Goal: Information Seeking & Learning: Learn about a topic

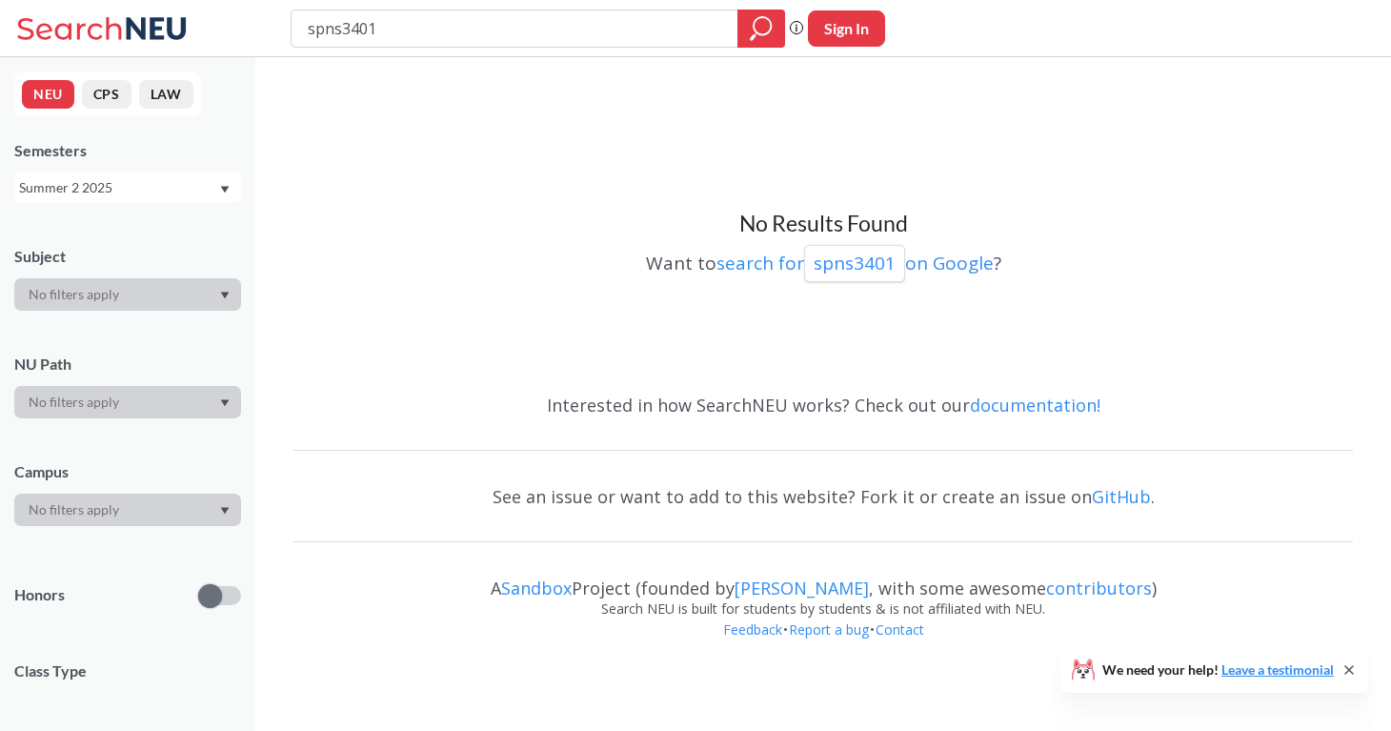
click at [184, 309] on div at bounding box center [127, 294] width 227 height 32
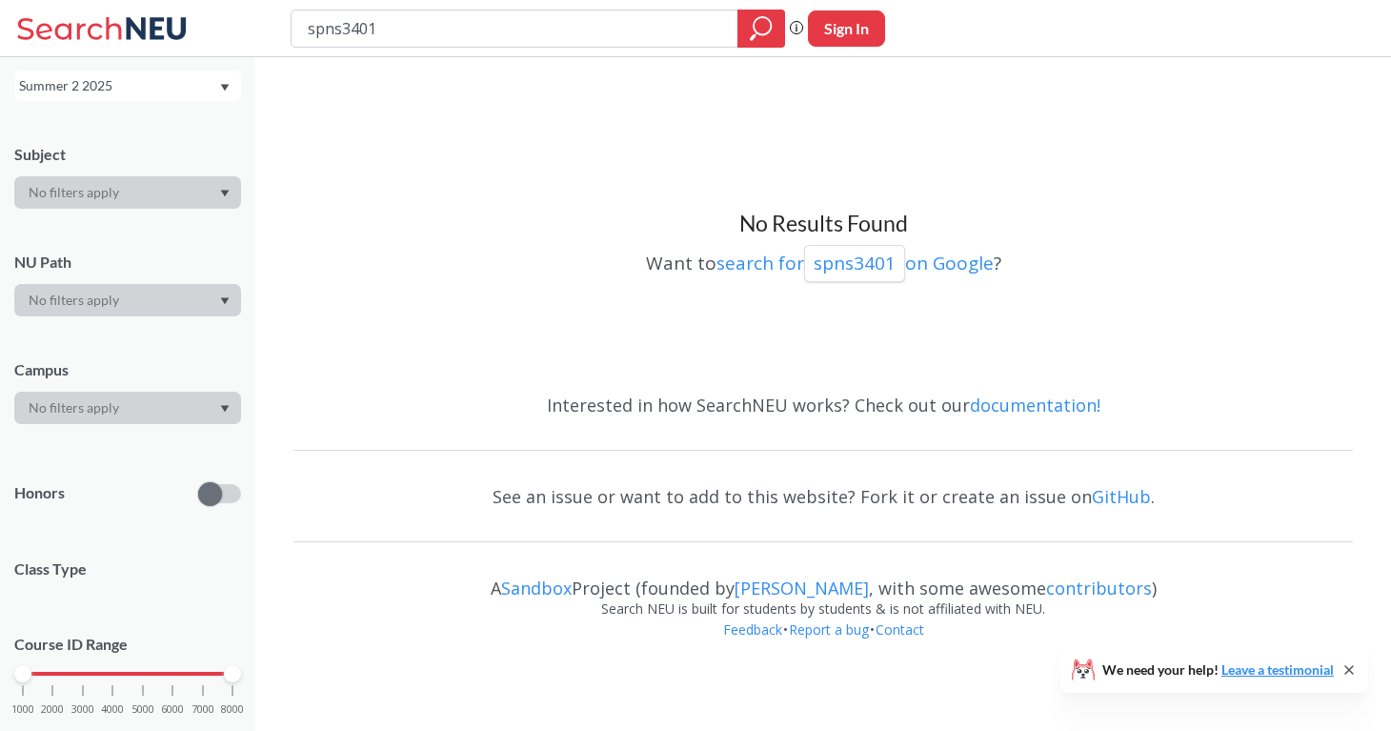
scroll to position [147, 0]
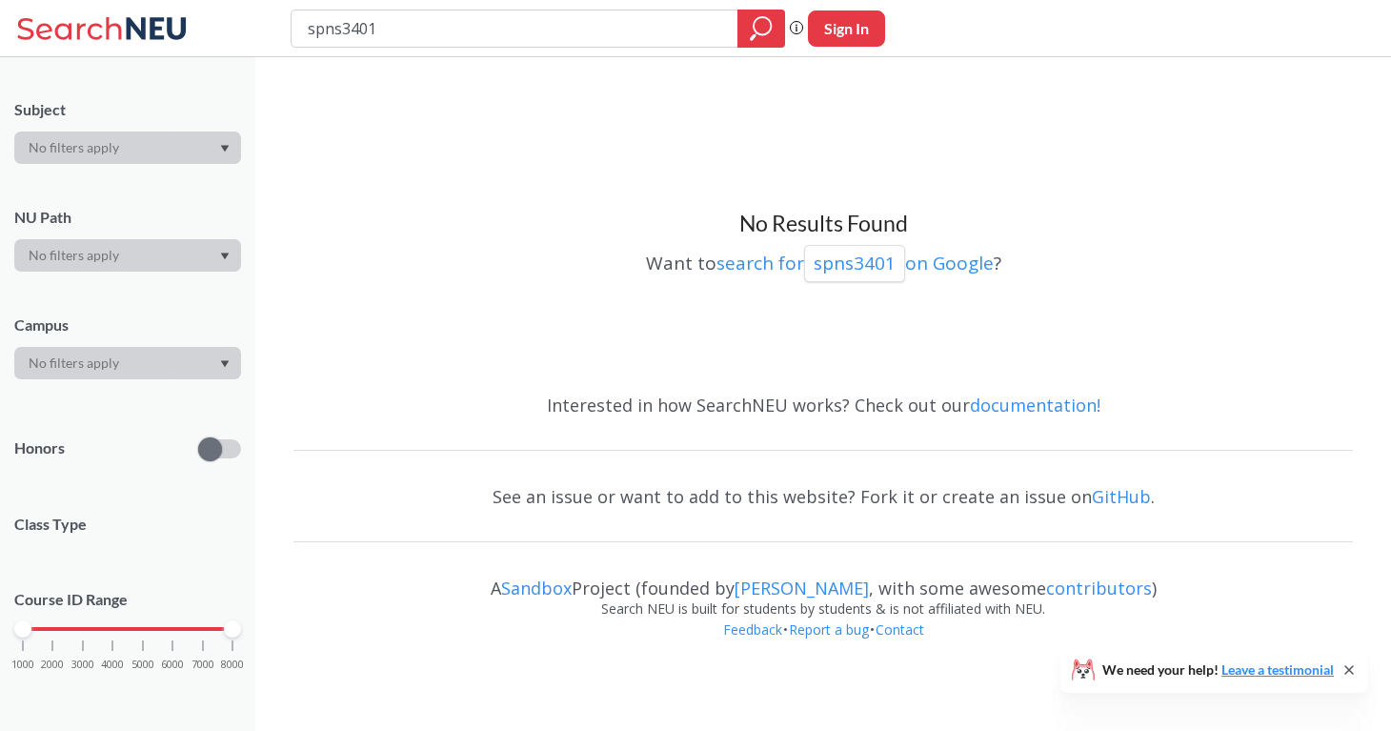
click at [202, 369] on div at bounding box center [127, 363] width 227 height 32
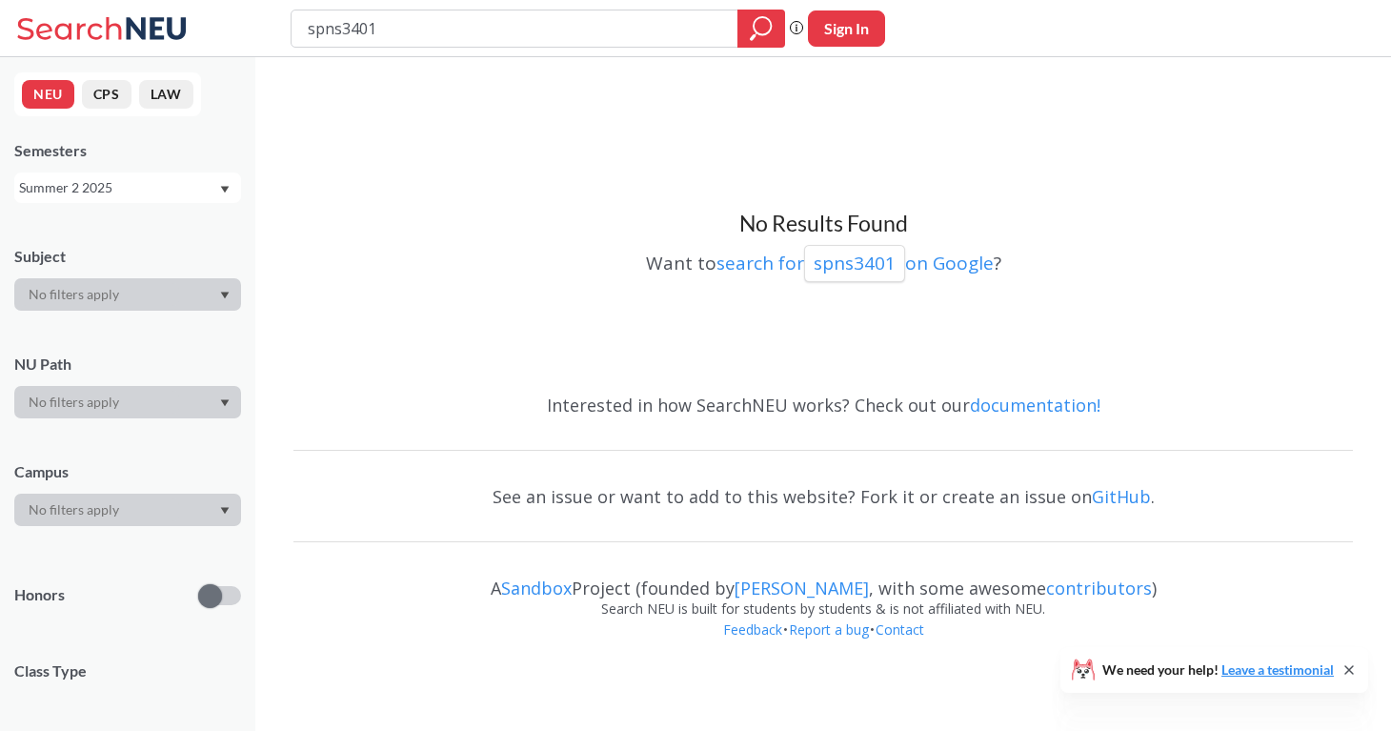
click at [220, 190] on icon "Dropdown arrow" at bounding box center [225, 190] width 10 height 8
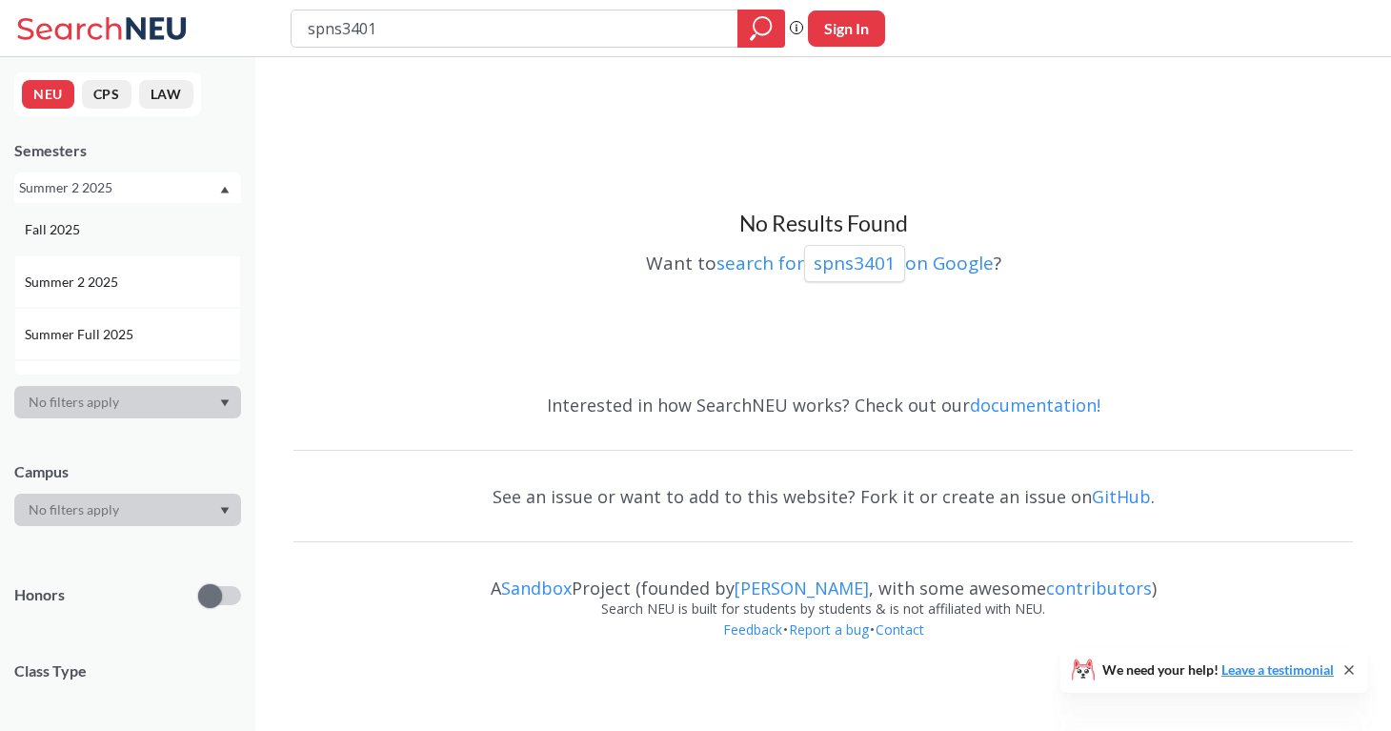
click at [197, 224] on div "Fall 2025" at bounding box center [132, 229] width 215 height 21
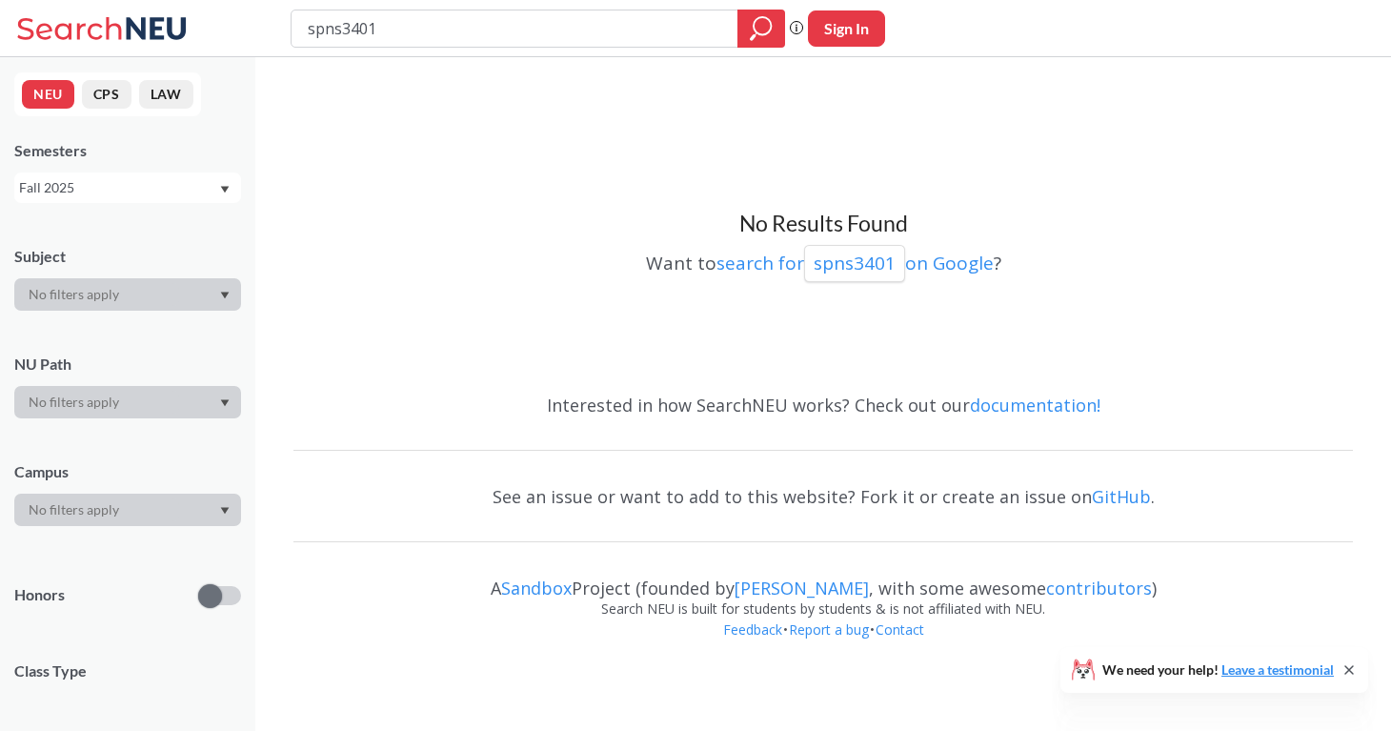
click at [217, 201] on div "Fall 2025" at bounding box center [127, 187] width 227 height 30
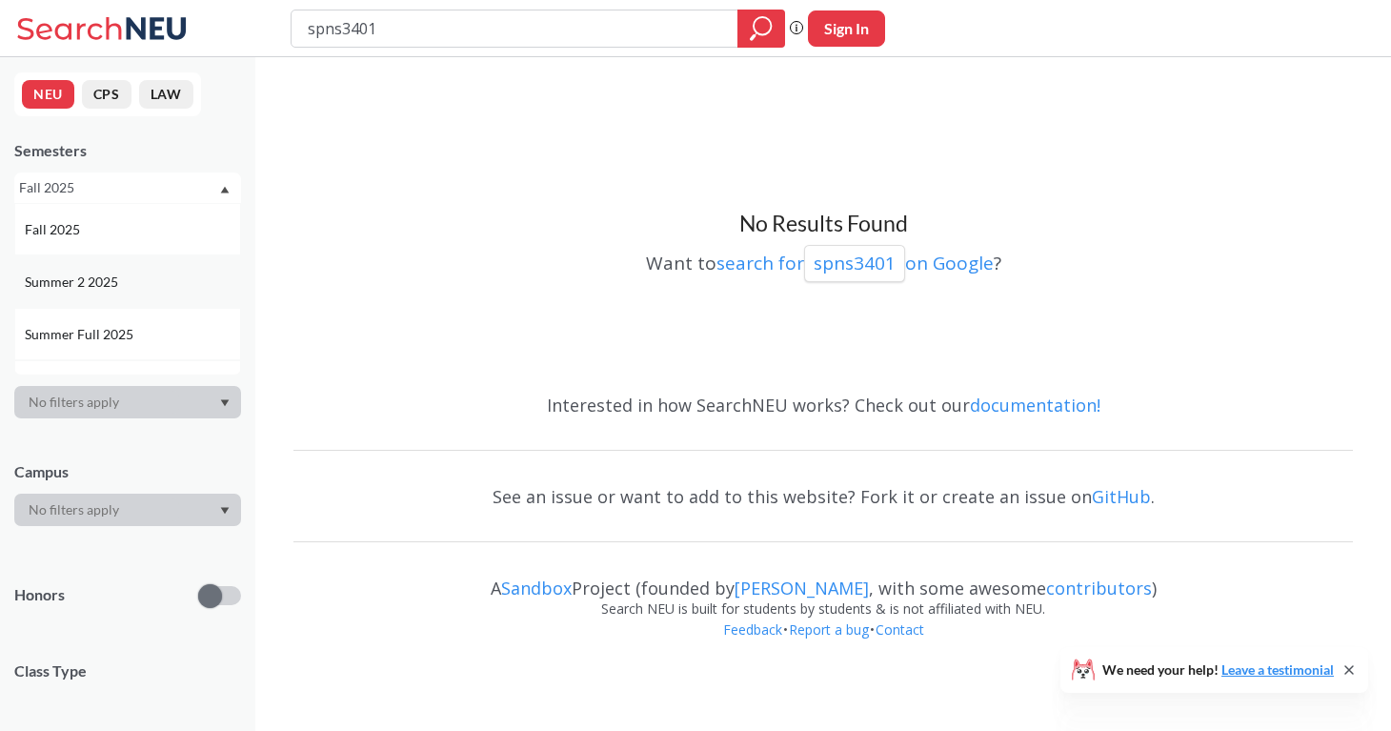
scroll to position [92, 0]
click at [193, 337] on div "Spring 2025" at bounding box center [132, 346] width 215 height 21
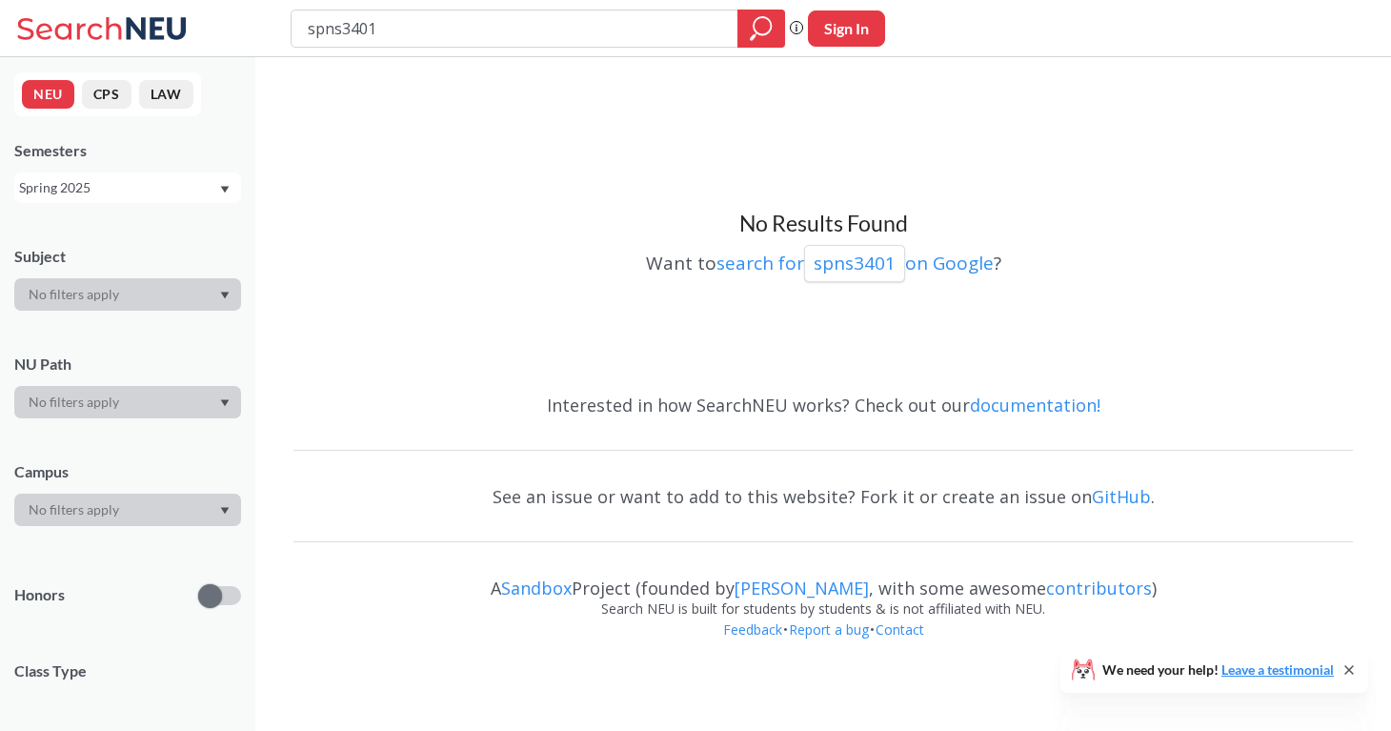
click at [436, 28] on input "spns3401" at bounding box center [515, 28] width 418 height 32
click at [484, 214] on h3 "No Results Found" at bounding box center [824, 224] width 1060 height 29
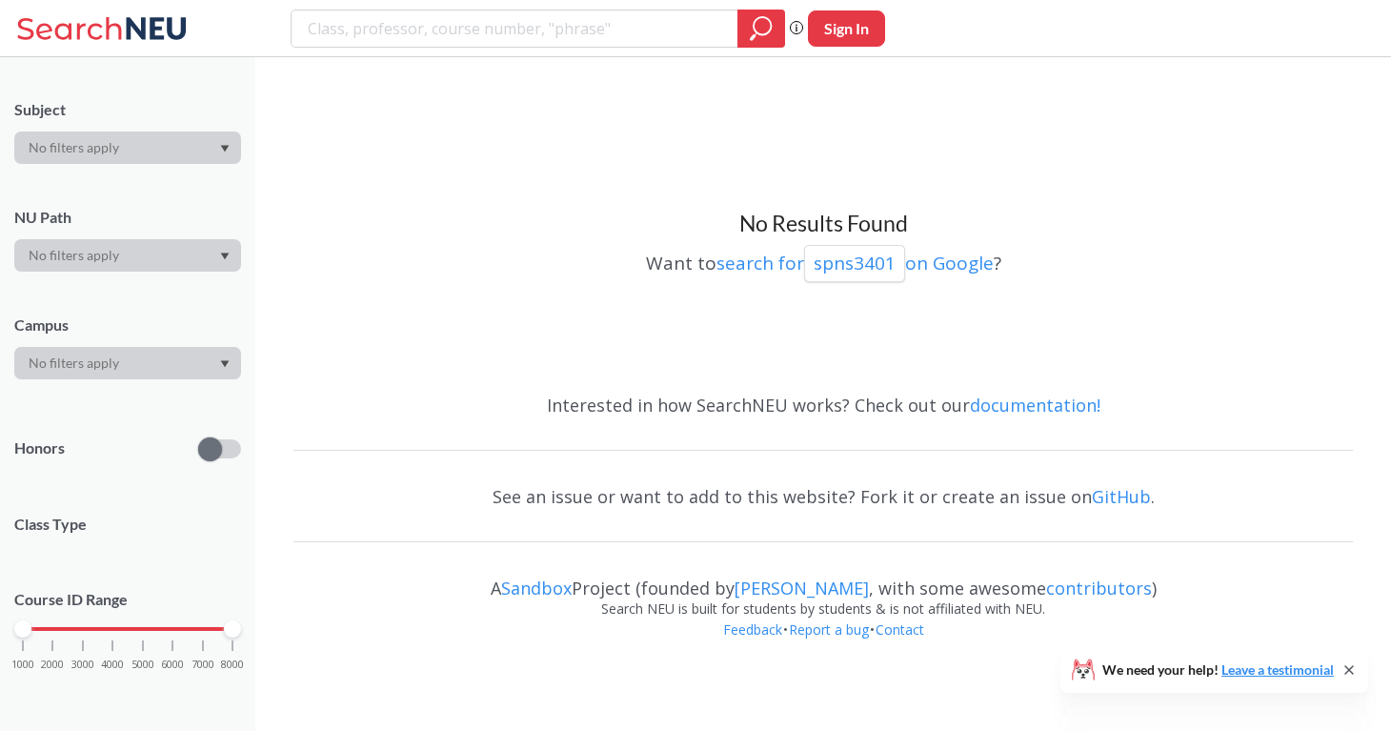
click at [151, 532] on span "Class Type" at bounding box center [127, 524] width 227 height 21
click at [66, 529] on span "Class Type" at bounding box center [127, 524] width 227 height 21
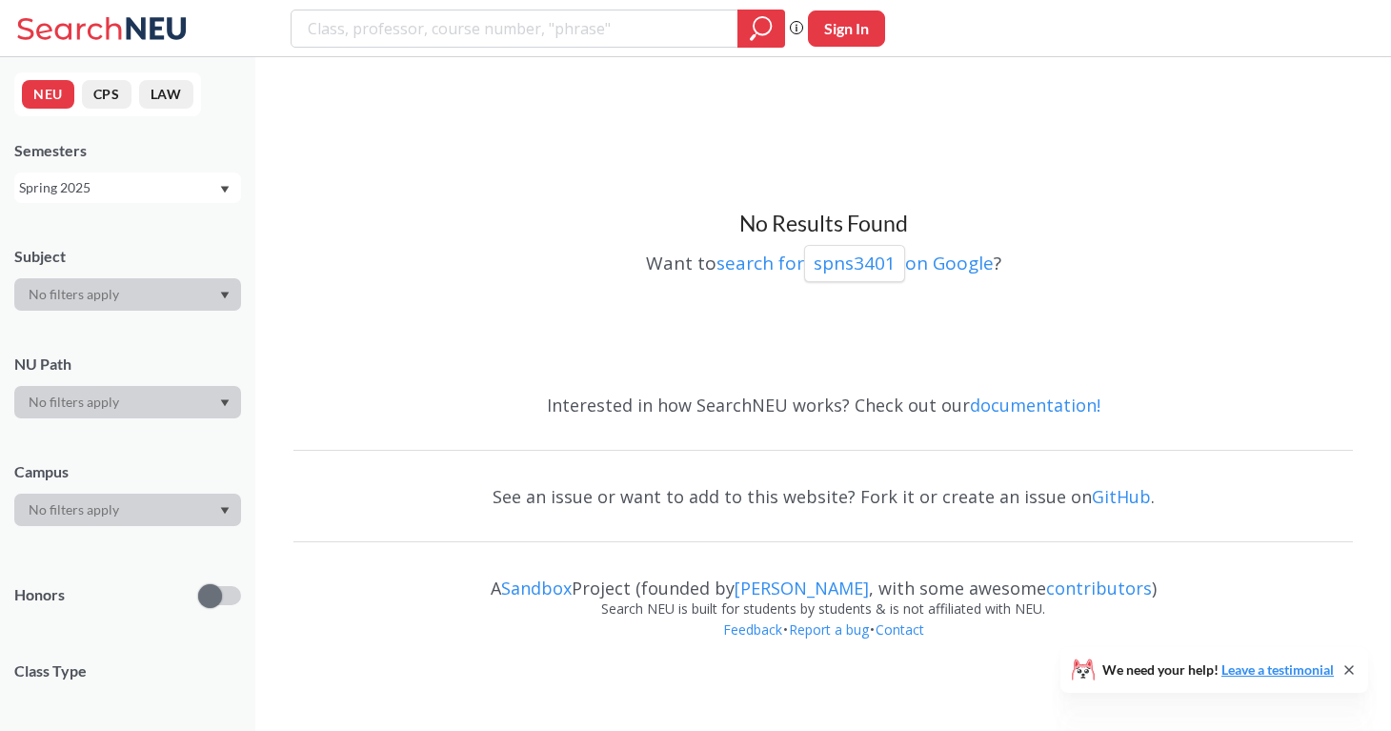
click at [841, 28] on button "Sign In" at bounding box center [846, 28] width 77 height 36
select select "US"
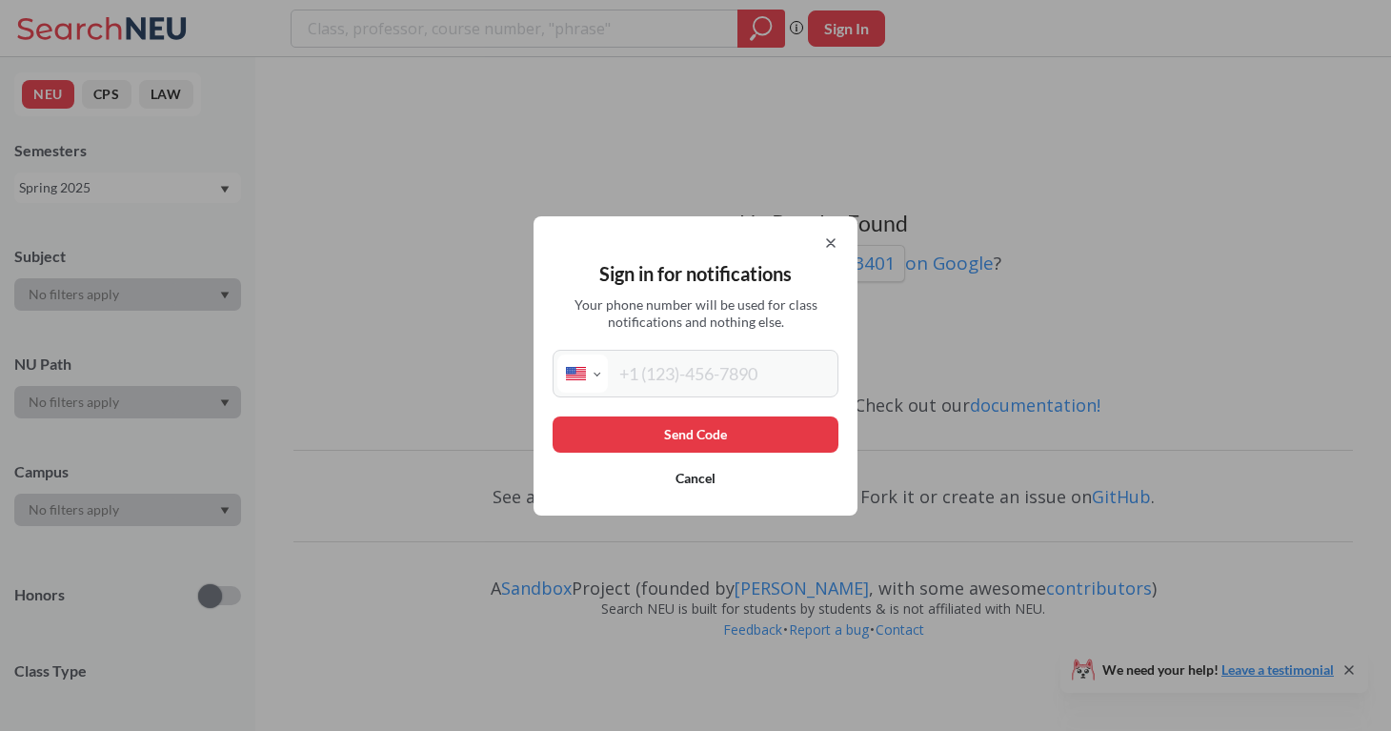
click at [774, 28] on div "Sign in for notifications Your phone number will be used for class notification…" at bounding box center [695, 365] width 1391 height 731
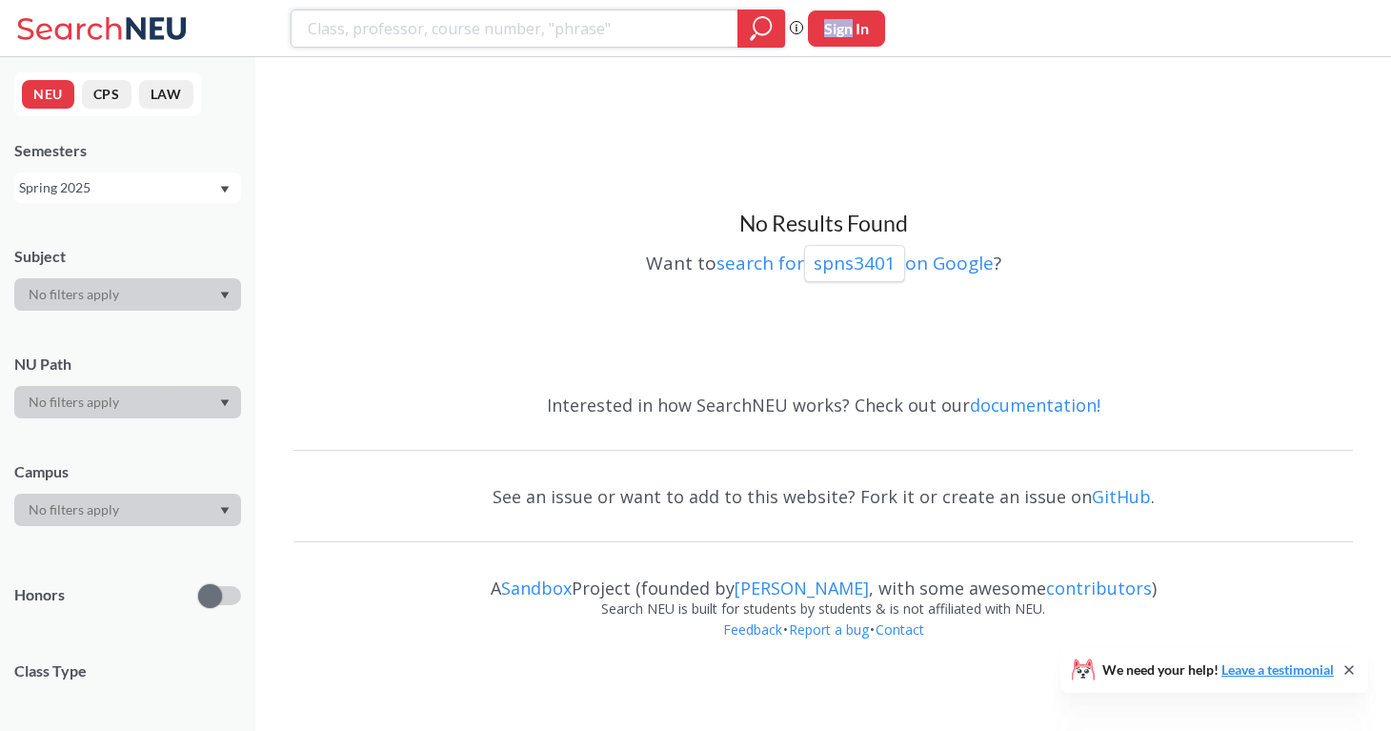
click at [774, 28] on div at bounding box center [762, 29] width 48 height 38
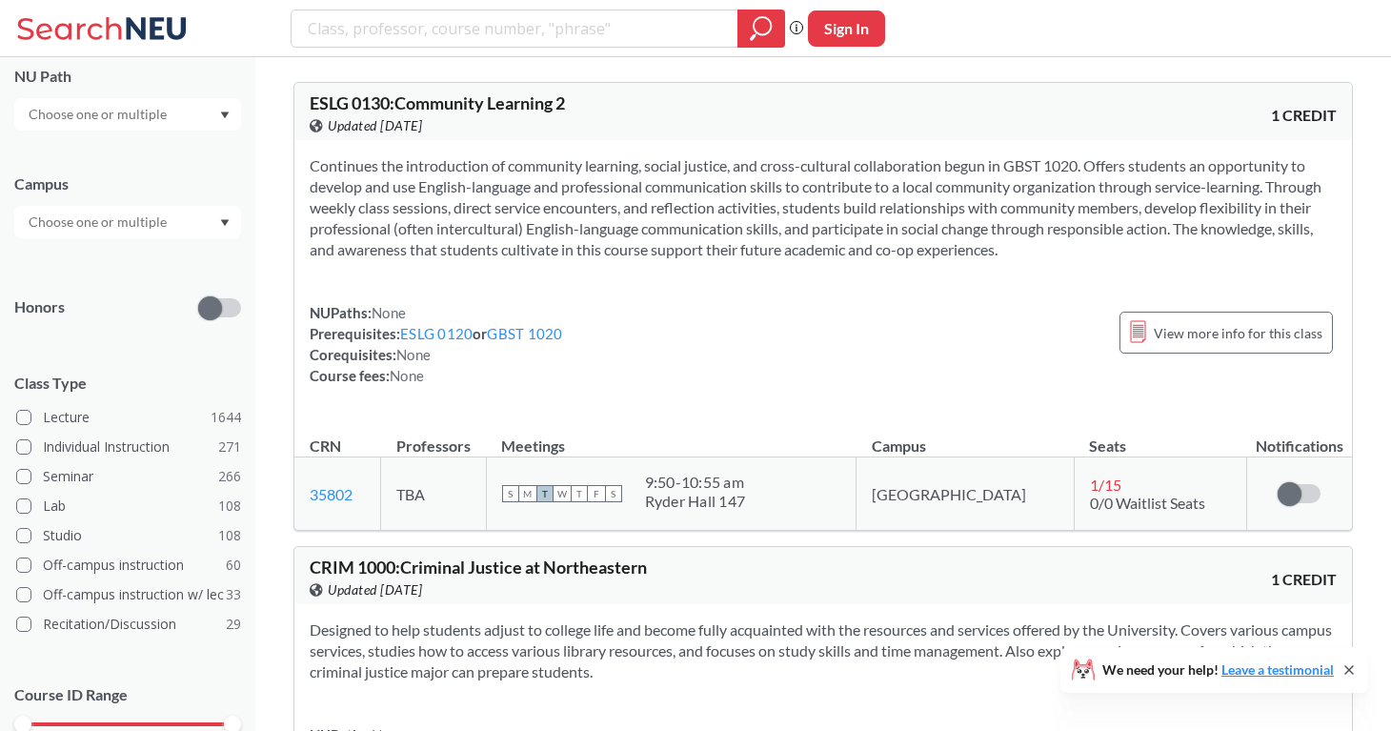
scroll to position [289, 0]
click at [26, 564] on span at bounding box center [23, 564] width 15 height 15
click at [43, 564] on input "Off-campus instruction 60" at bounding box center [50, 561] width 15 height 15
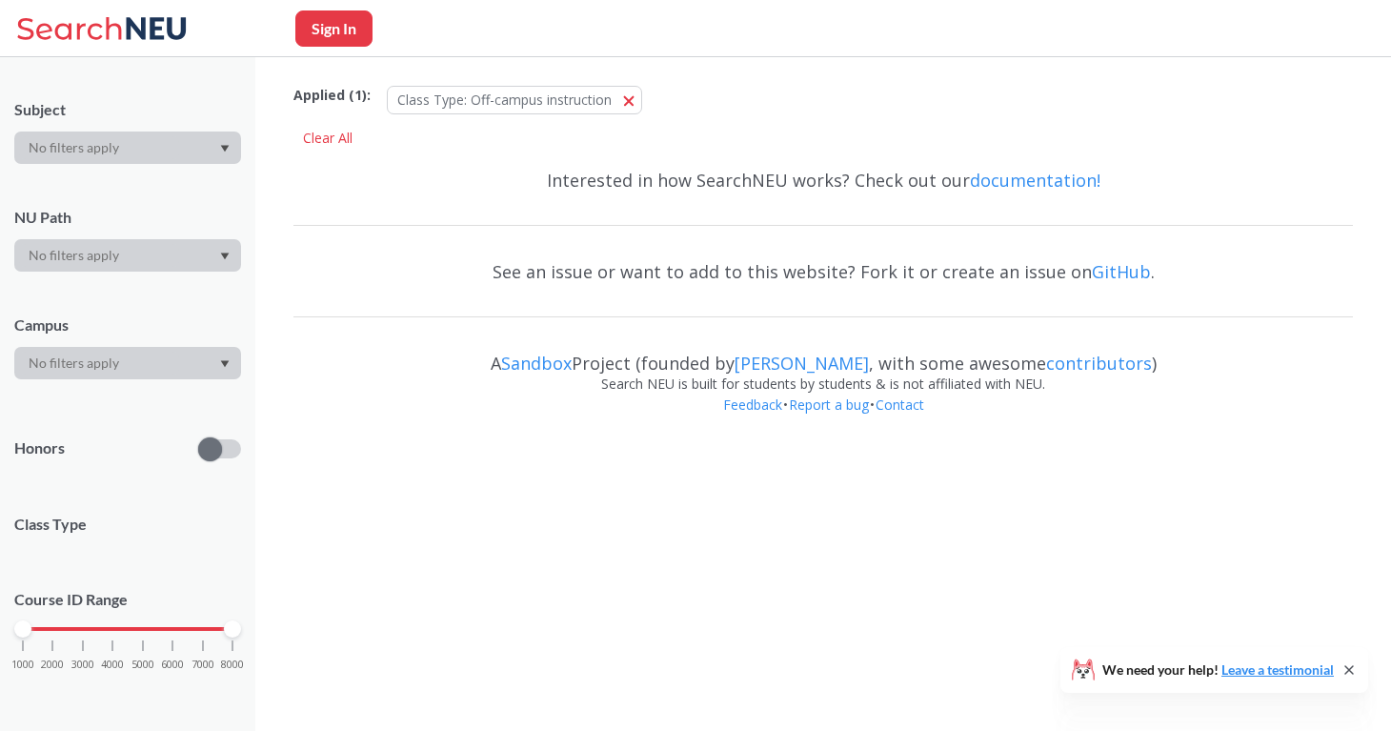
scroll to position [289, 0]
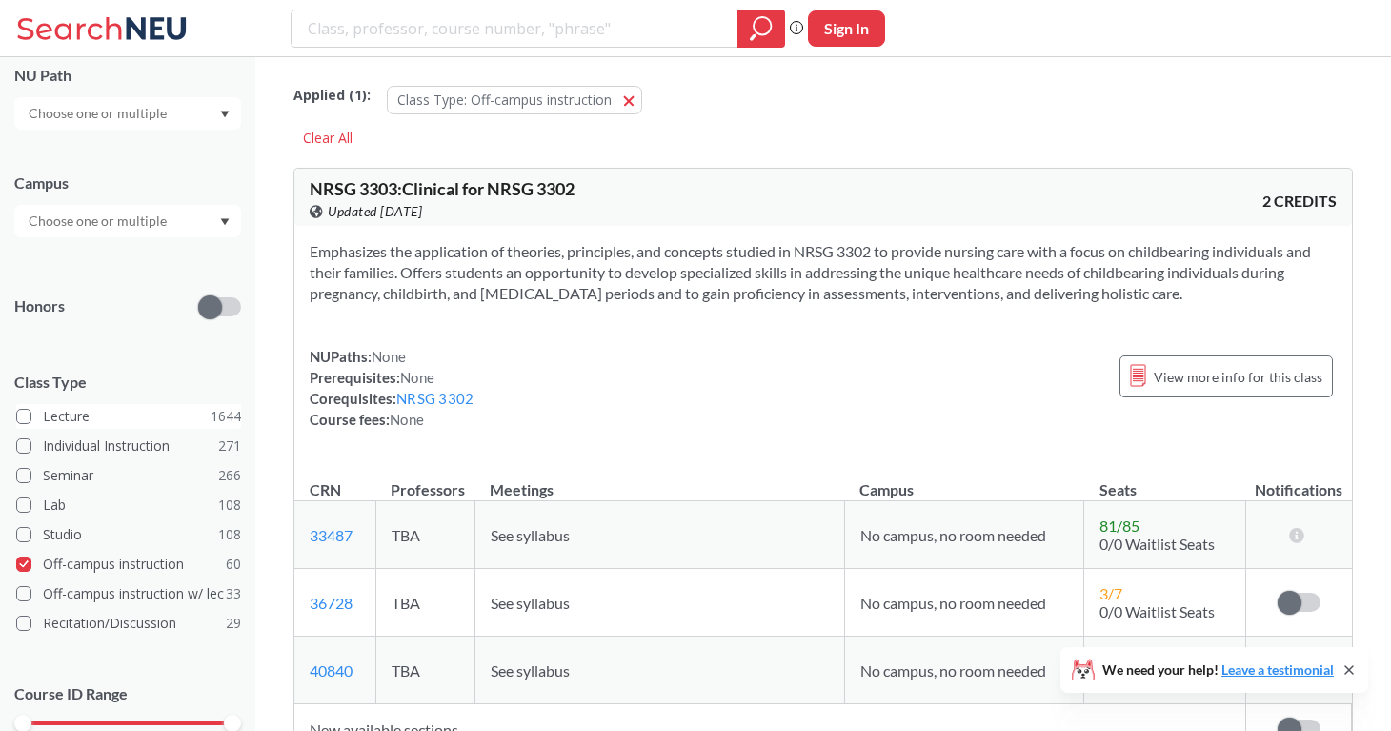
click at [30, 411] on span at bounding box center [23, 416] width 15 height 15
click at [43, 411] on input "Lecture 1644" at bounding box center [50, 413] width 15 height 15
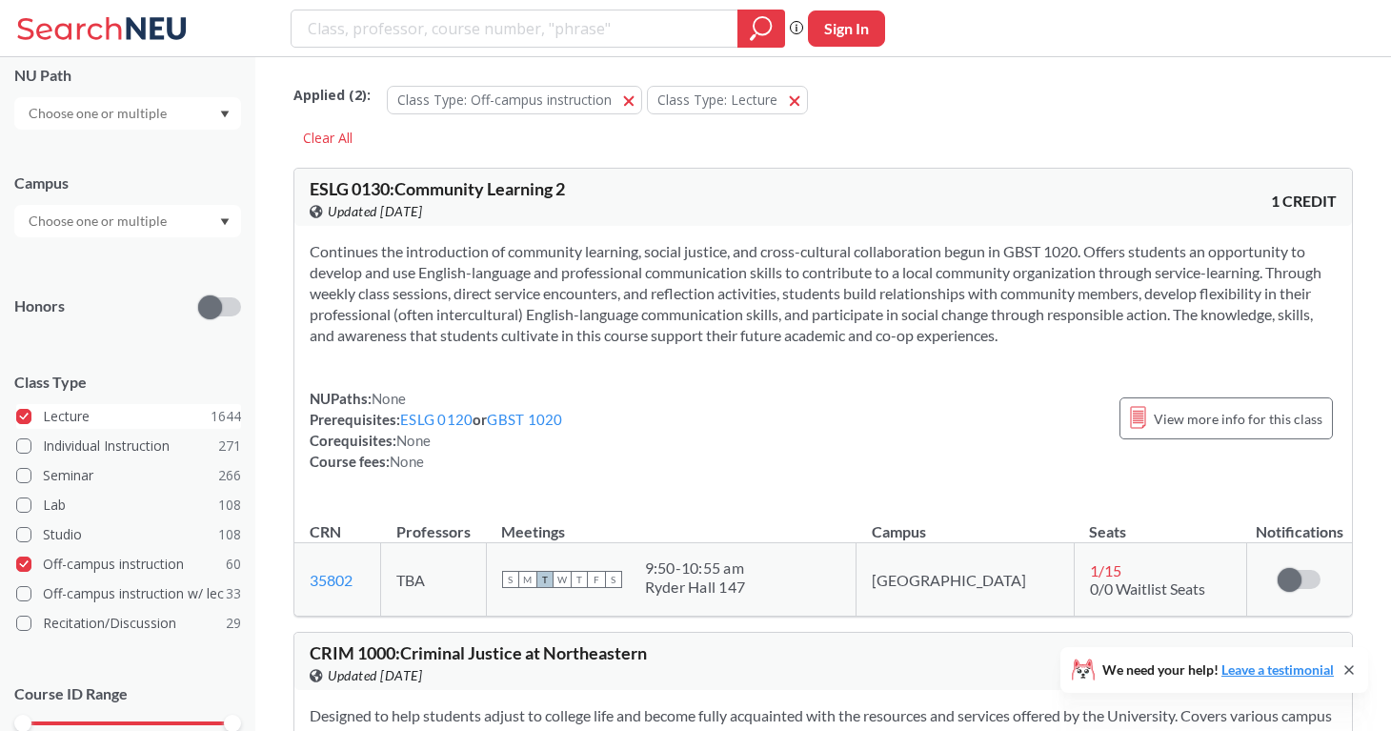
click at [24, 415] on span at bounding box center [23, 416] width 15 height 15
click at [43, 415] on input "Lecture 1644" at bounding box center [50, 413] width 15 height 15
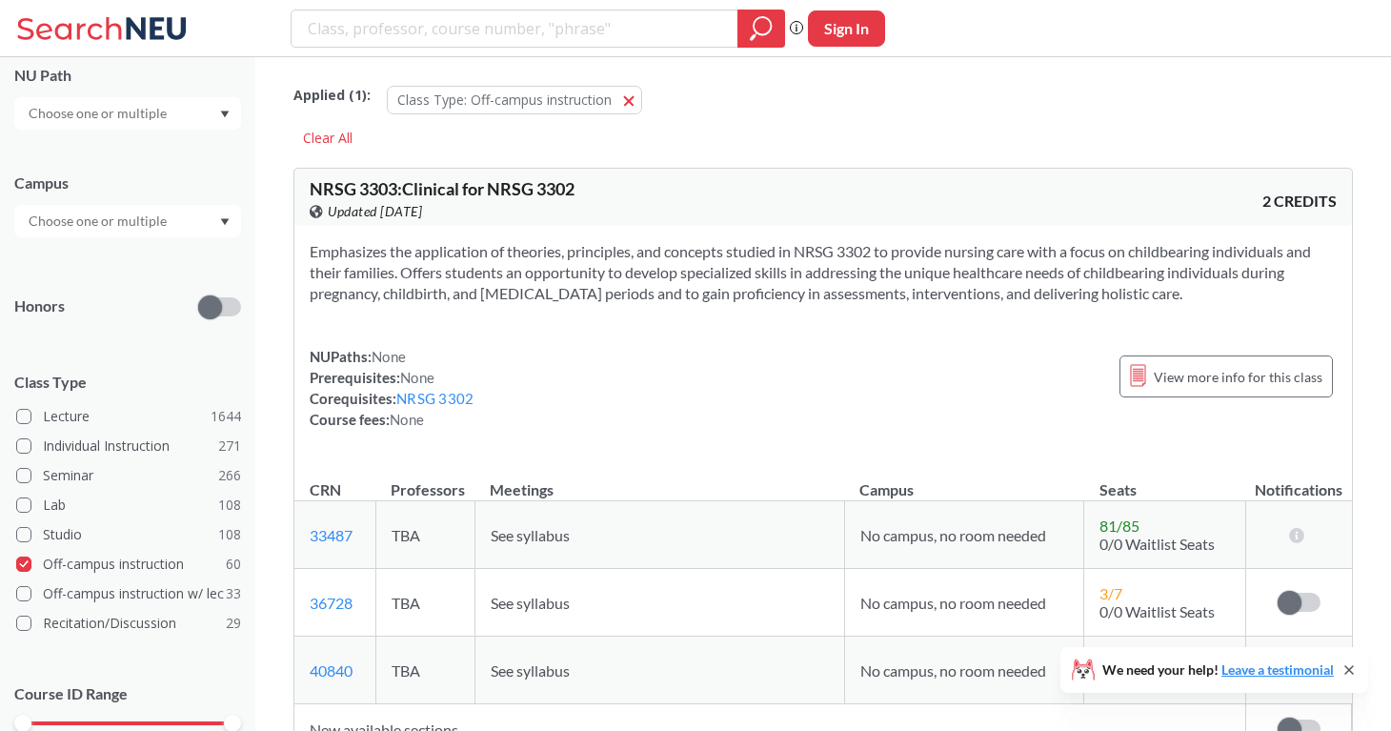
click at [149, 228] on input "text" at bounding box center [99, 221] width 160 height 23
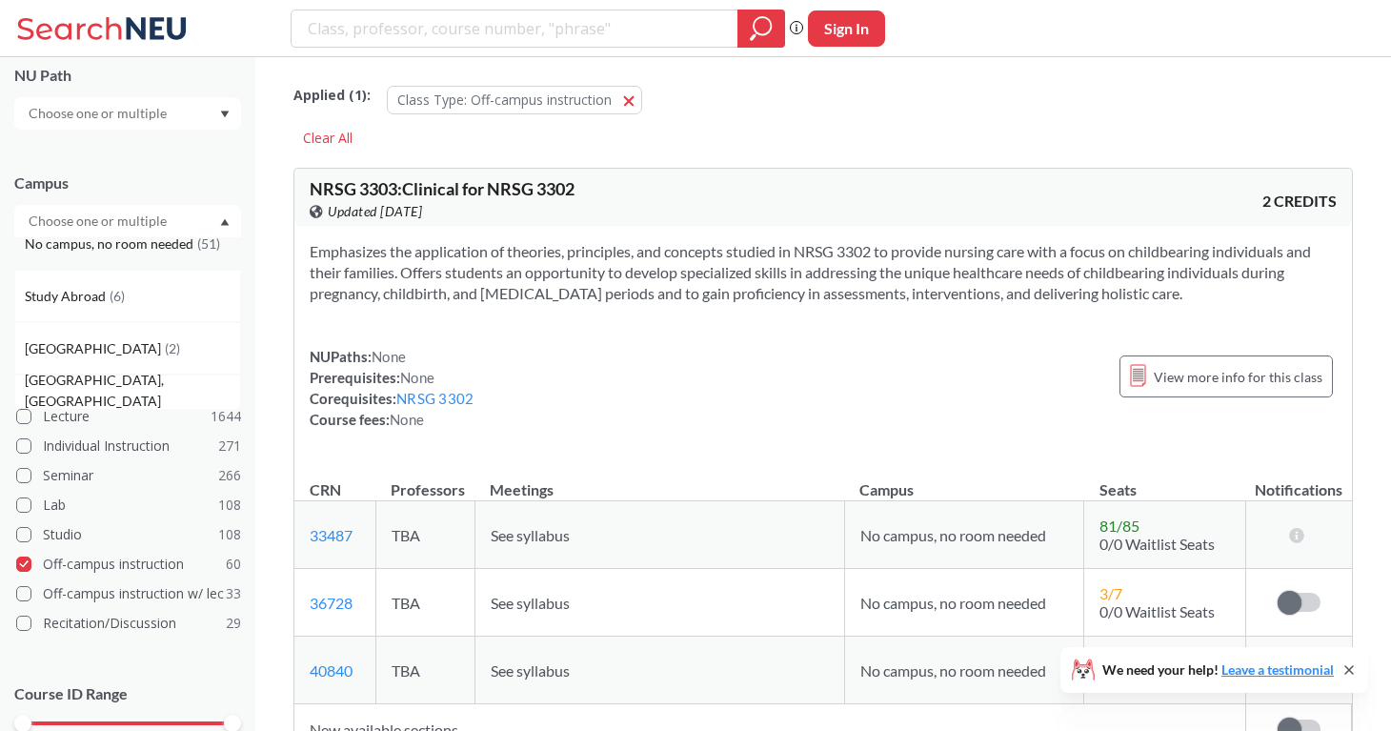
click at [145, 249] on span "No campus, no room needed" at bounding box center [111, 243] width 172 height 21
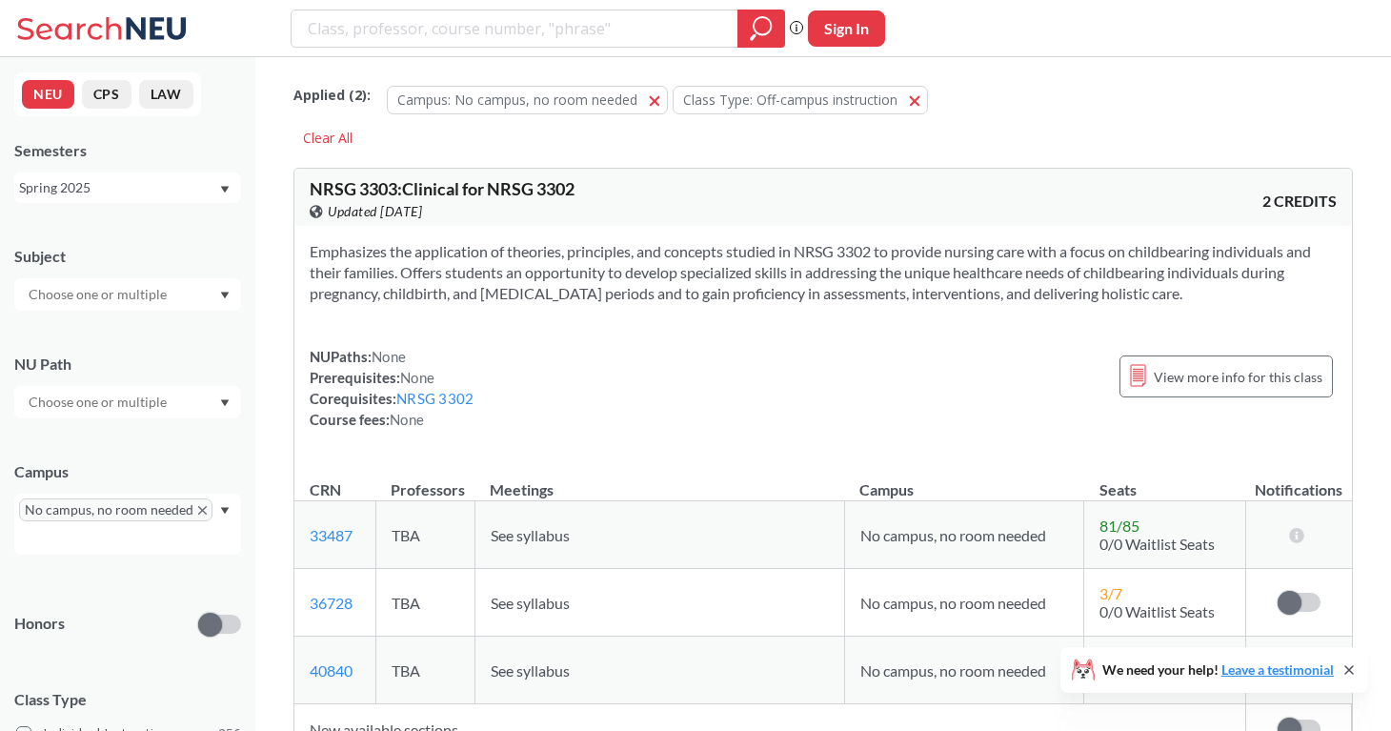
click at [205, 297] on div at bounding box center [127, 294] width 227 height 32
click at [468, 310] on div "Emphasizes the application of theories, principles, and concepts studied in NRS…" at bounding box center [823, 343] width 1058 height 234
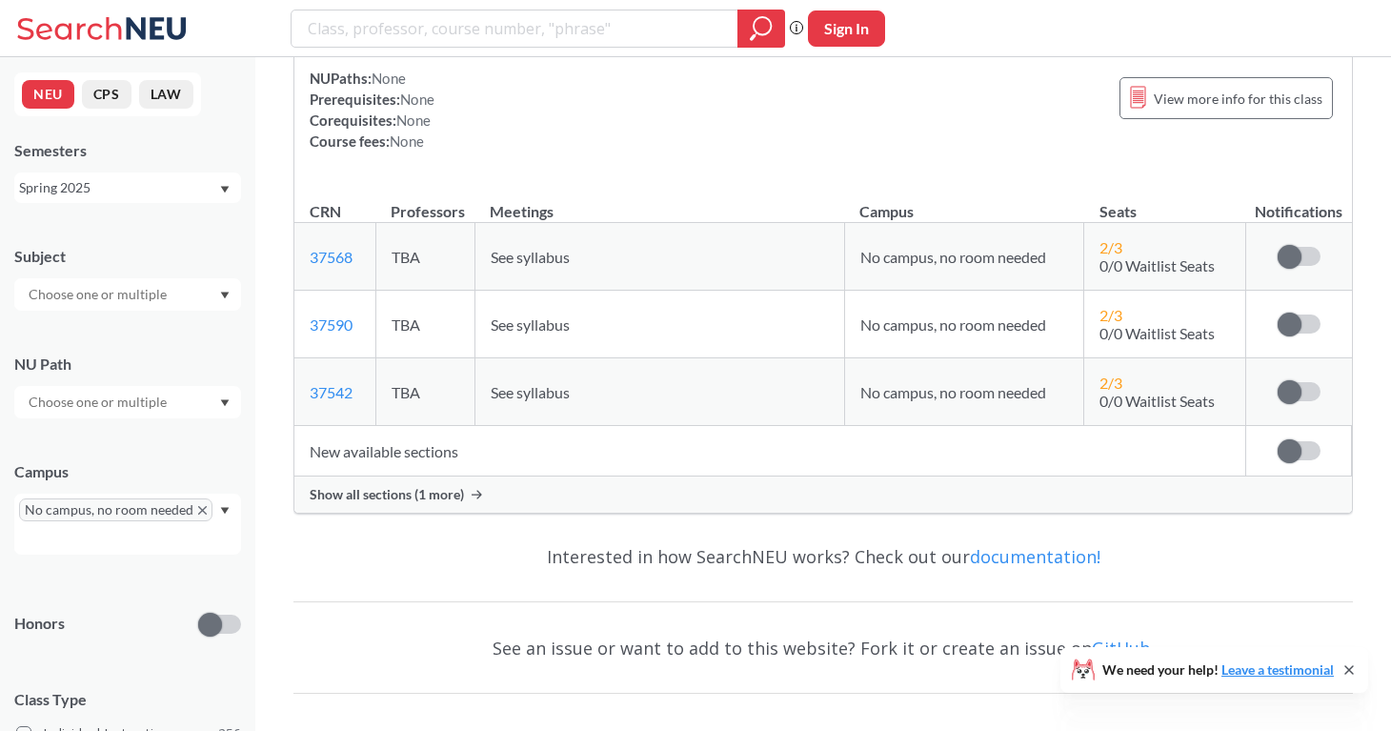
scroll to position [24563, 0]
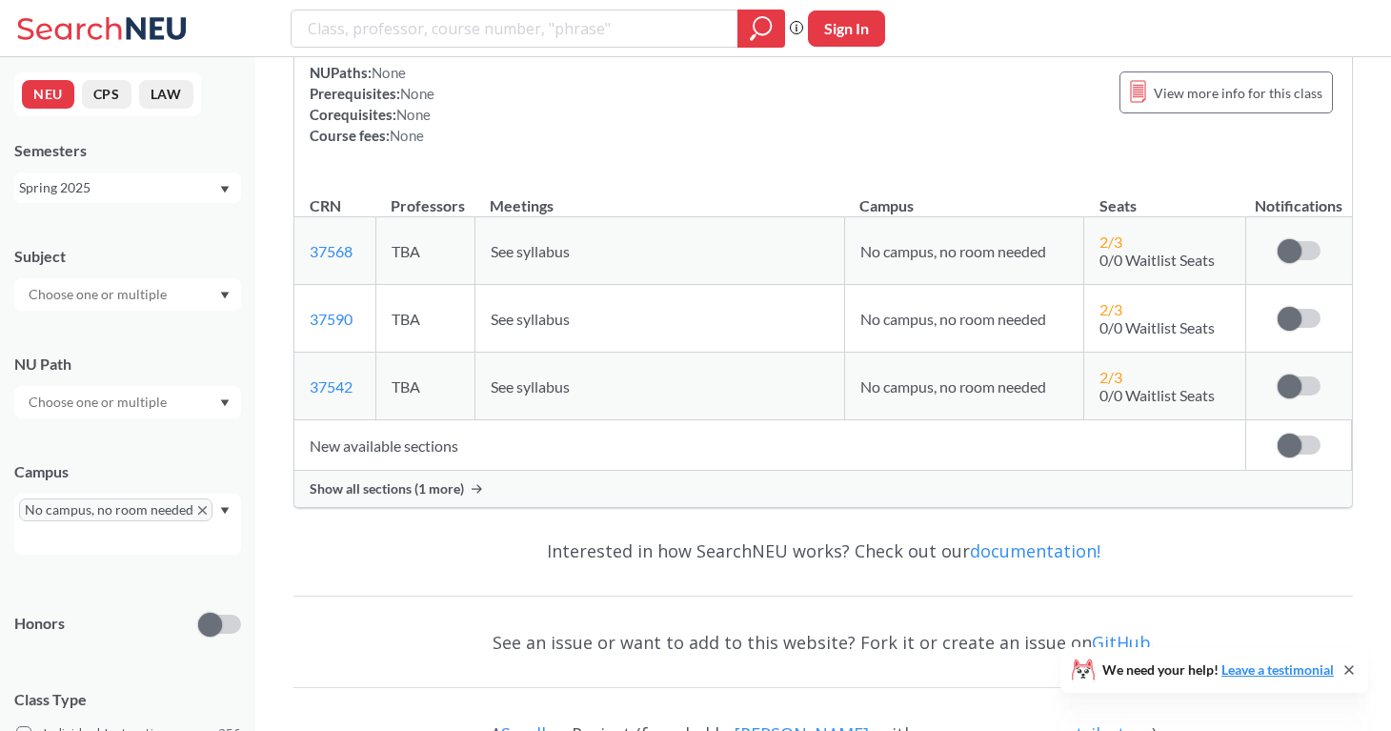
click at [153, 301] on input "text" at bounding box center [99, 294] width 160 height 23
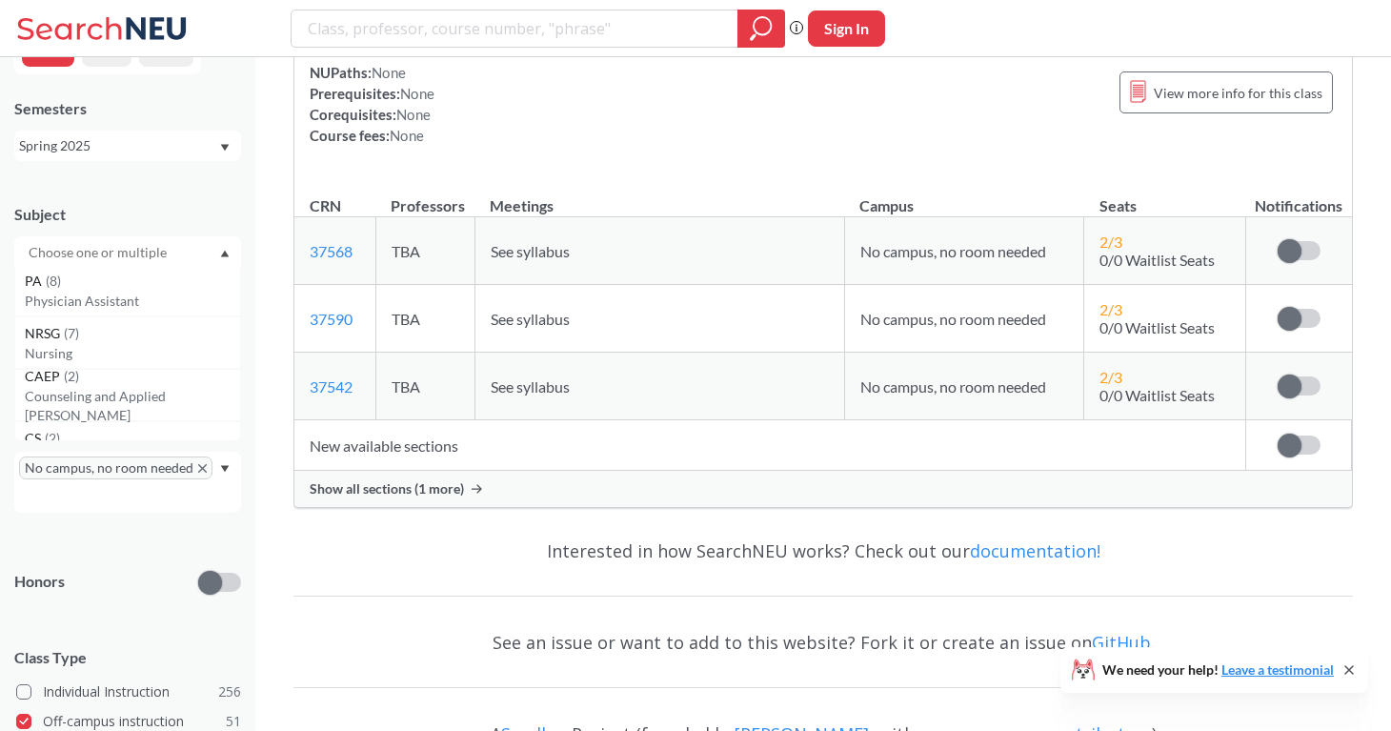
scroll to position [0, 0]
click at [193, 191] on div "Subject PHMD ( 25 ) Pharmacy Practice PA ( 8 ) Physician Assistant NRSG ( 7 ) N…" at bounding box center [127, 227] width 227 height 84
click at [203, 469] on span "No campus, no room needed" at bounding box center [115, 467] width 193 height 23
click at [198, 467] on icon "X to remove pill" at bounding box center [202, 468] width 9 height 9
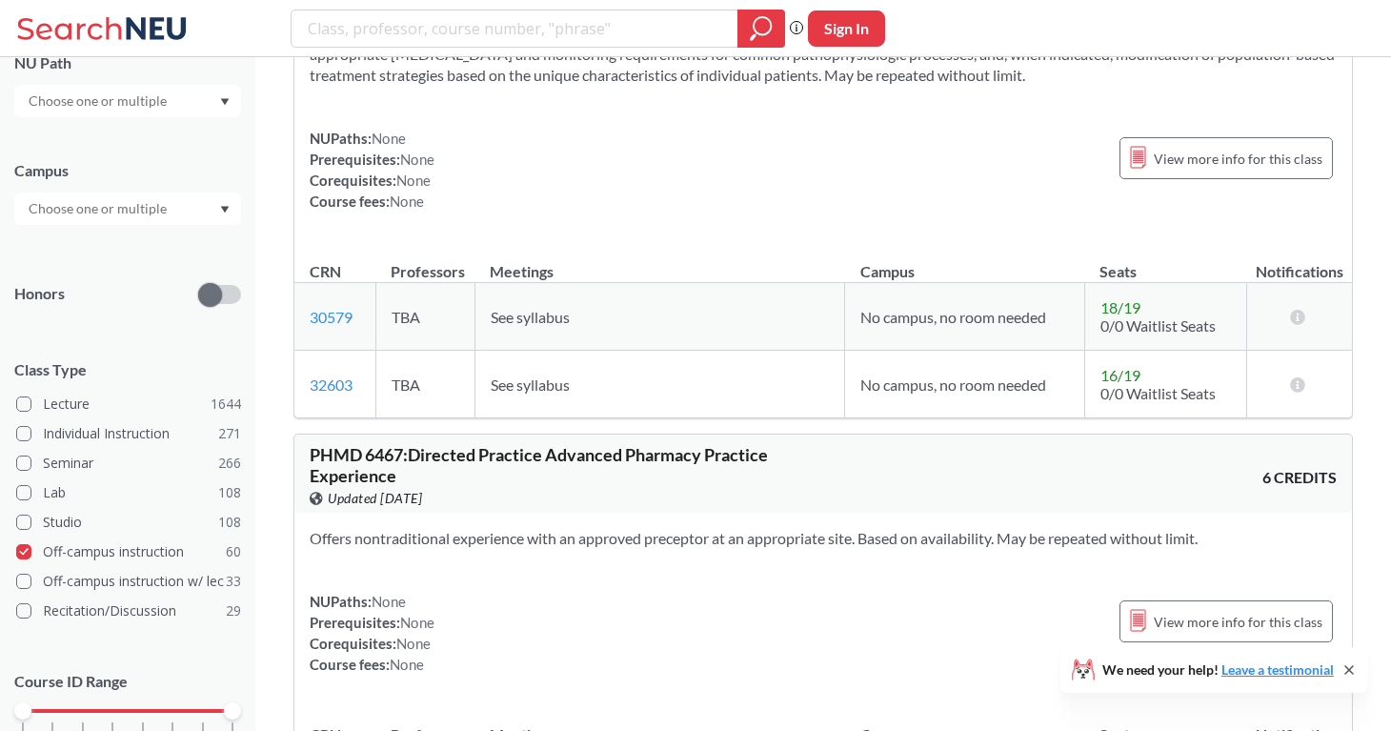
scroll to position [322, 0]
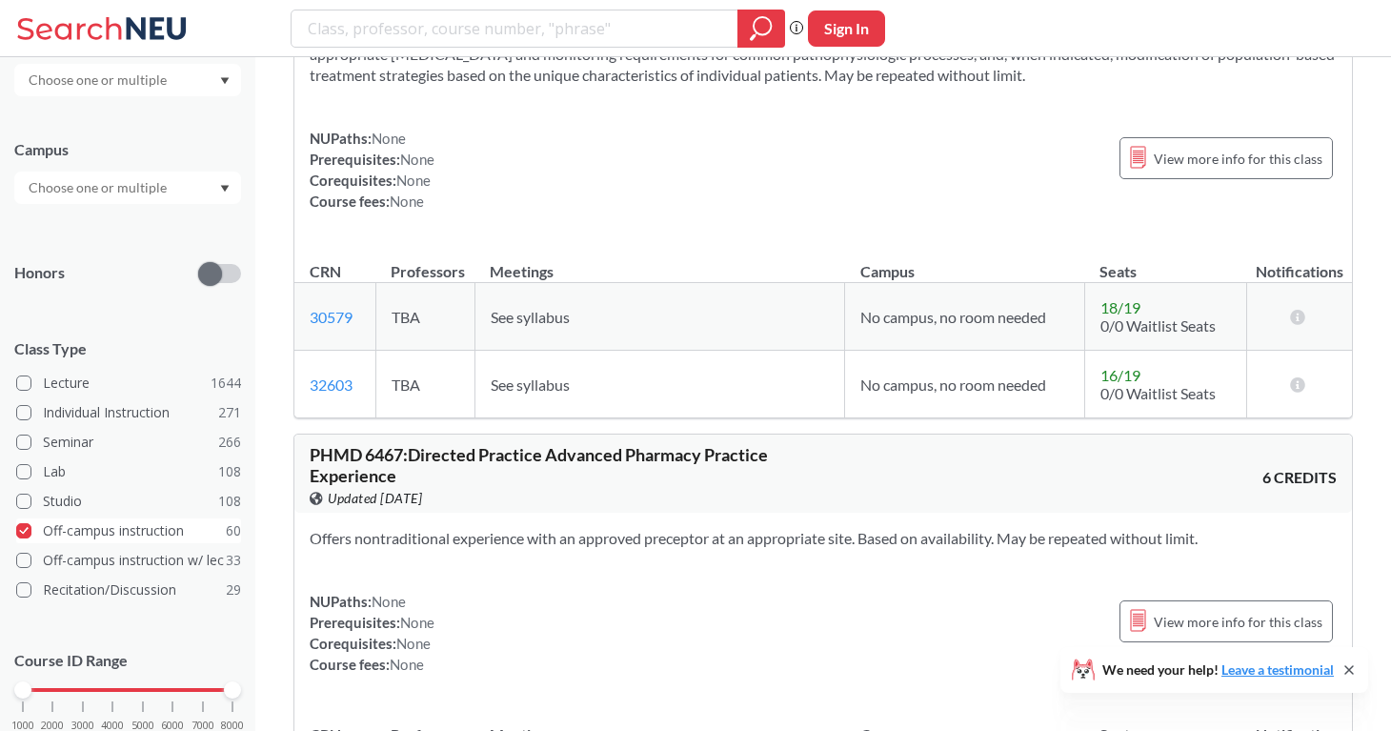
click at [35, 528] on label "Off-campus instruction 60" at bounding box center [128, 530] width 225 height 25
click at [43, 528] on input "Off-campus instruction 60" at bounding box center [50, 527] width 15 height 15
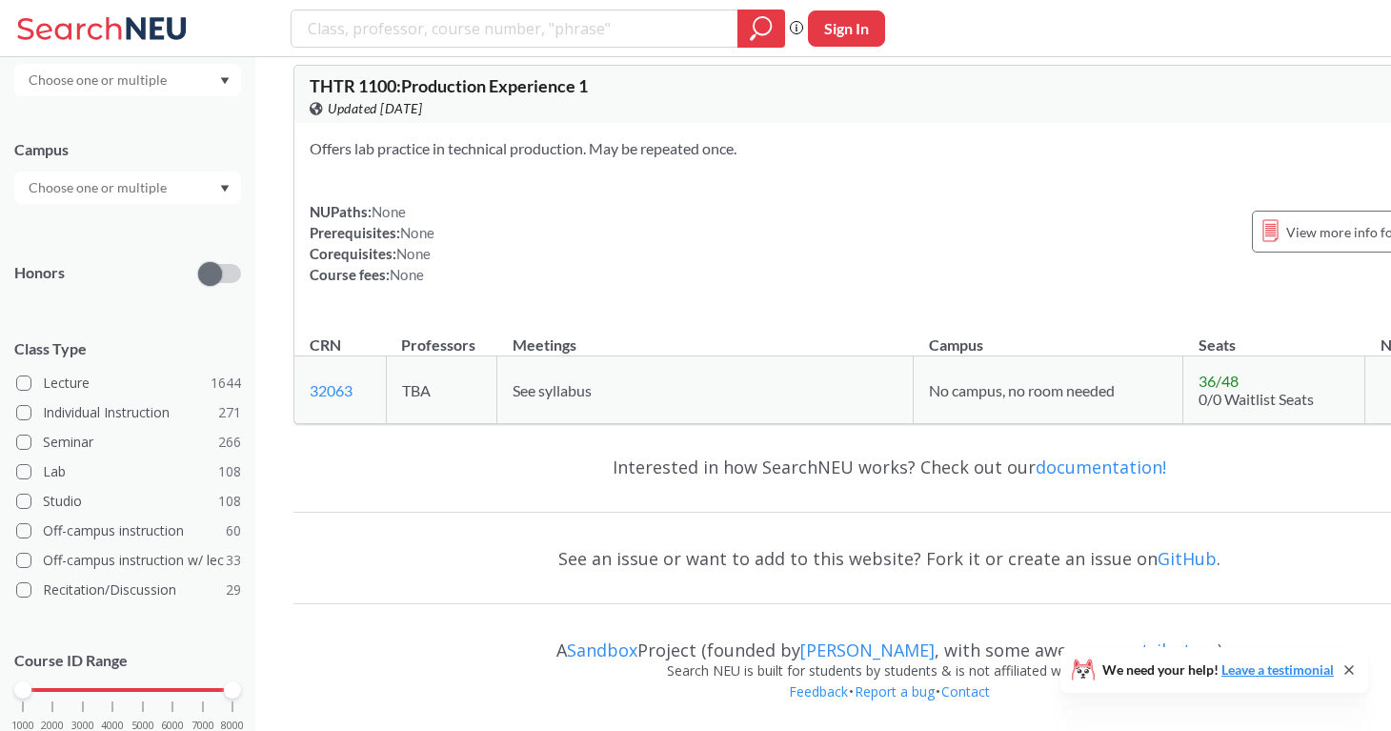
scroll to position [23165, 0]
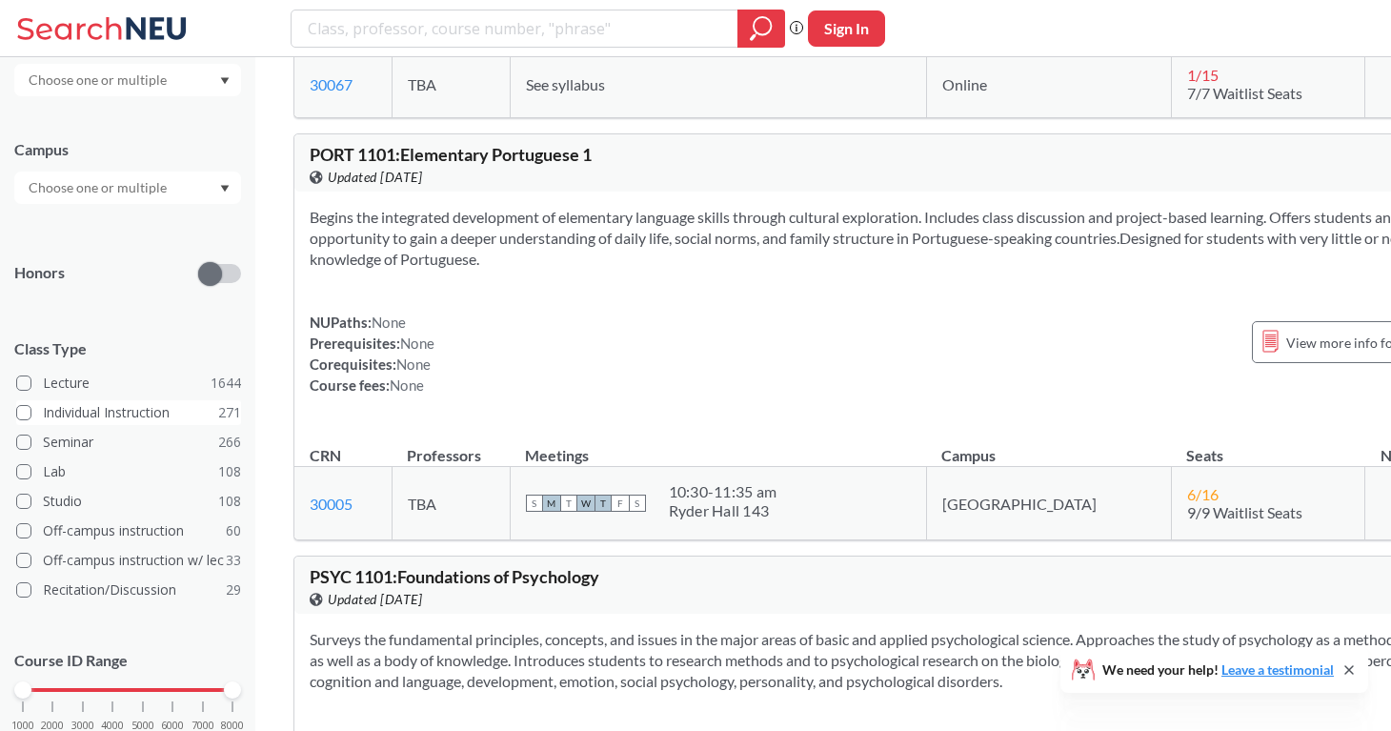
click at [105, 411] on label "Individual Instruction 271" at bounding box center [128, 412] width 225 height 25
click at [58, 411] on input "Individual Instruction 271" at bounding box center [50, 409] width 15 height 15
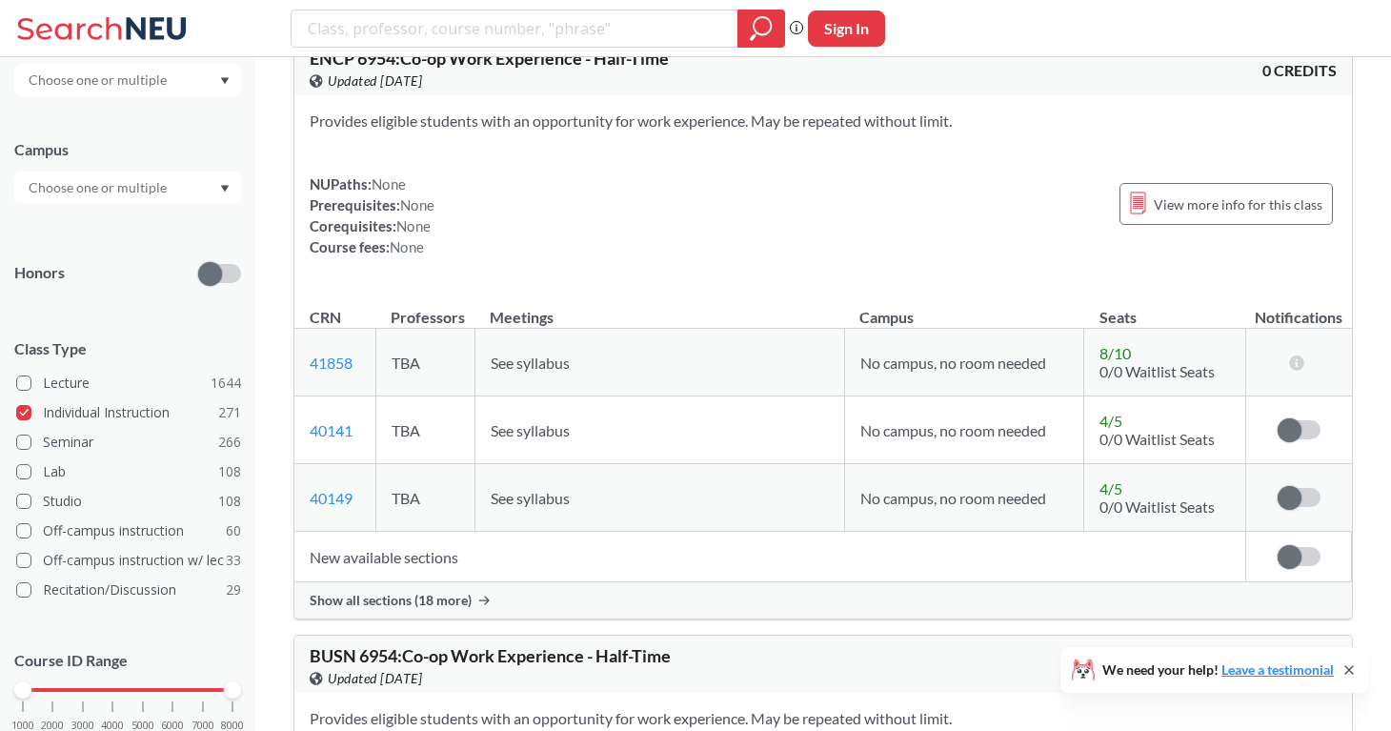
scroll to position [22988, 0]
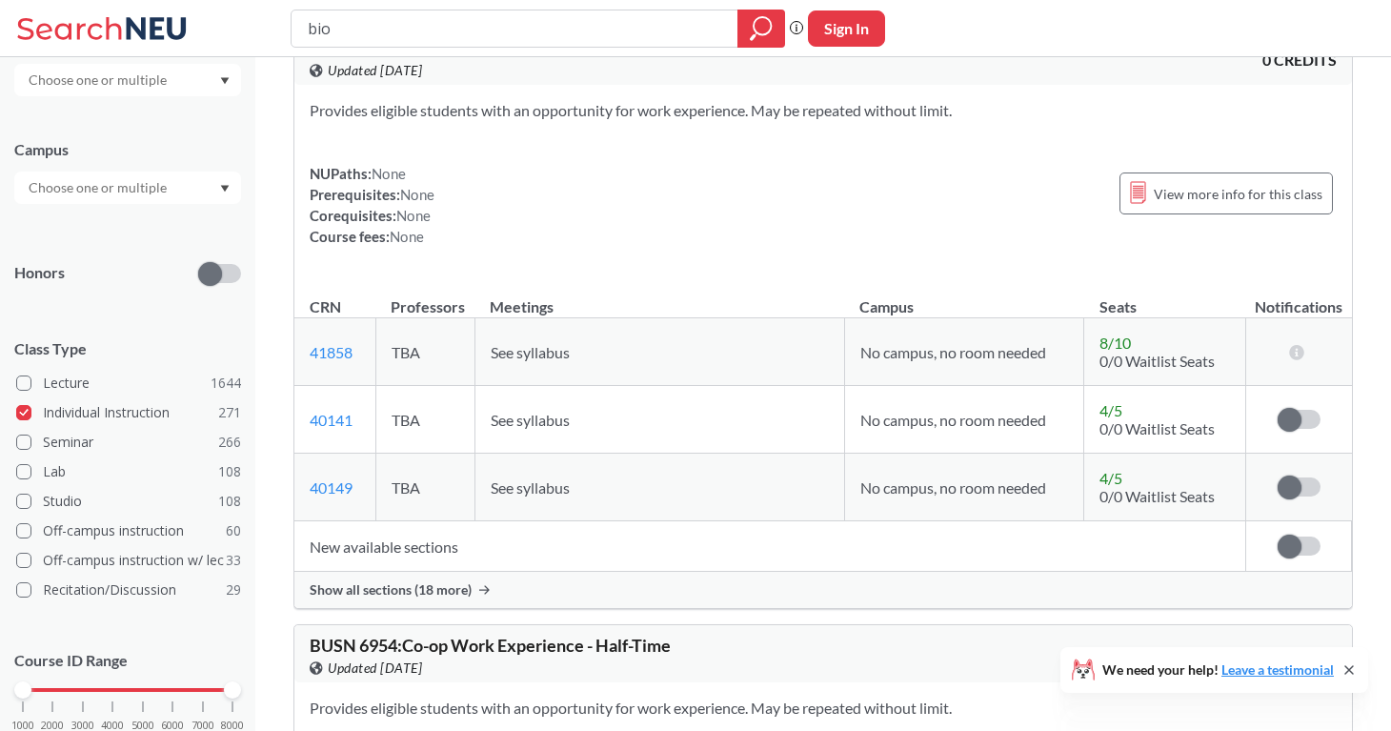
type input "biol"
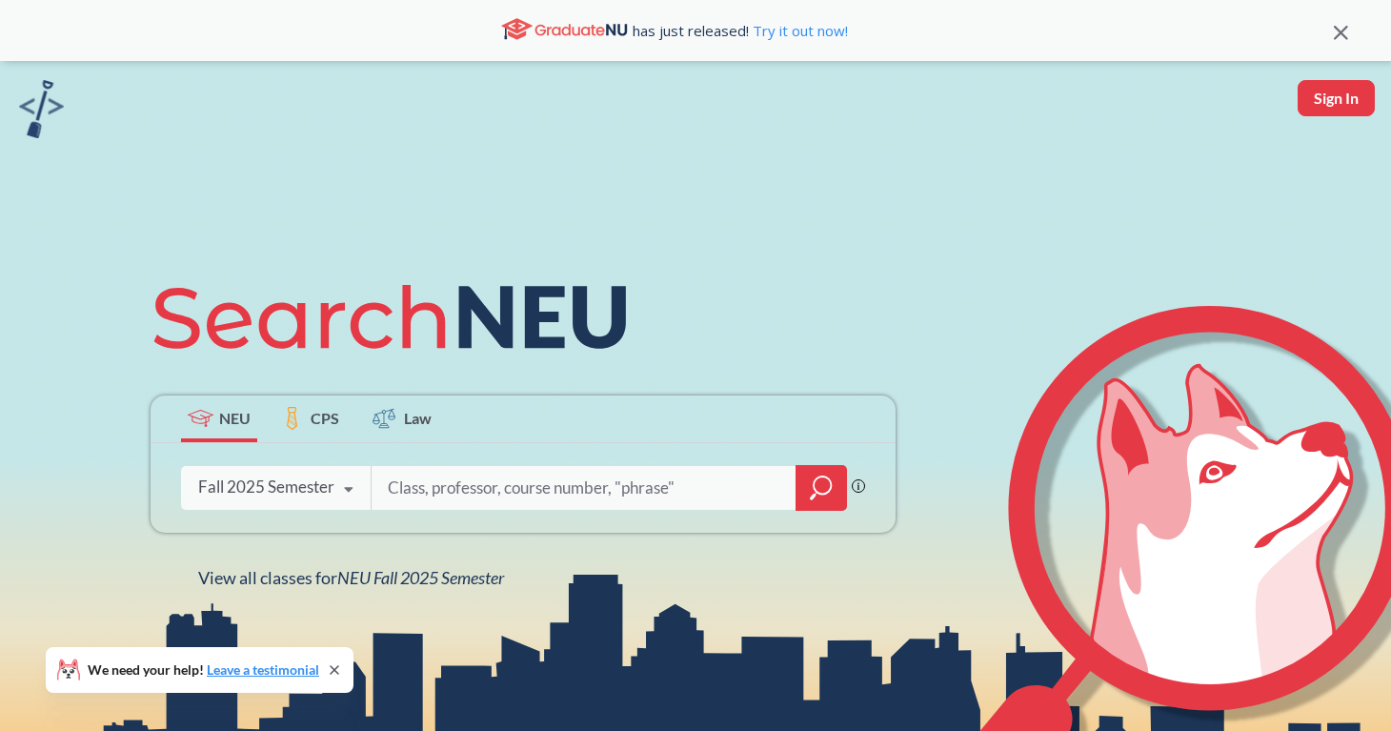
click at [440, 497] on input "search" at bounding box center [584, 488] width 396 height 40
type input "socl3441"
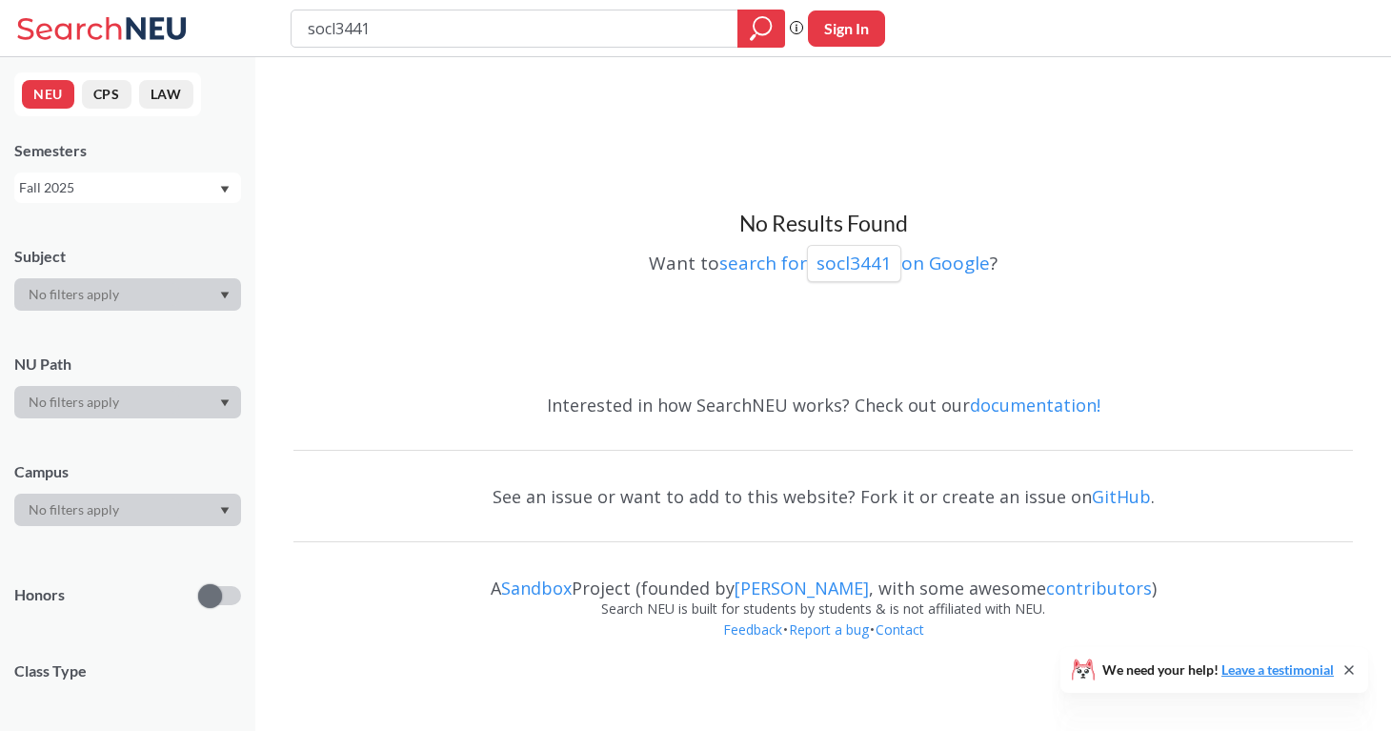
click at [134, 180] on div "Fall 2025" at bounding box center [118, 187] width 199 height 21
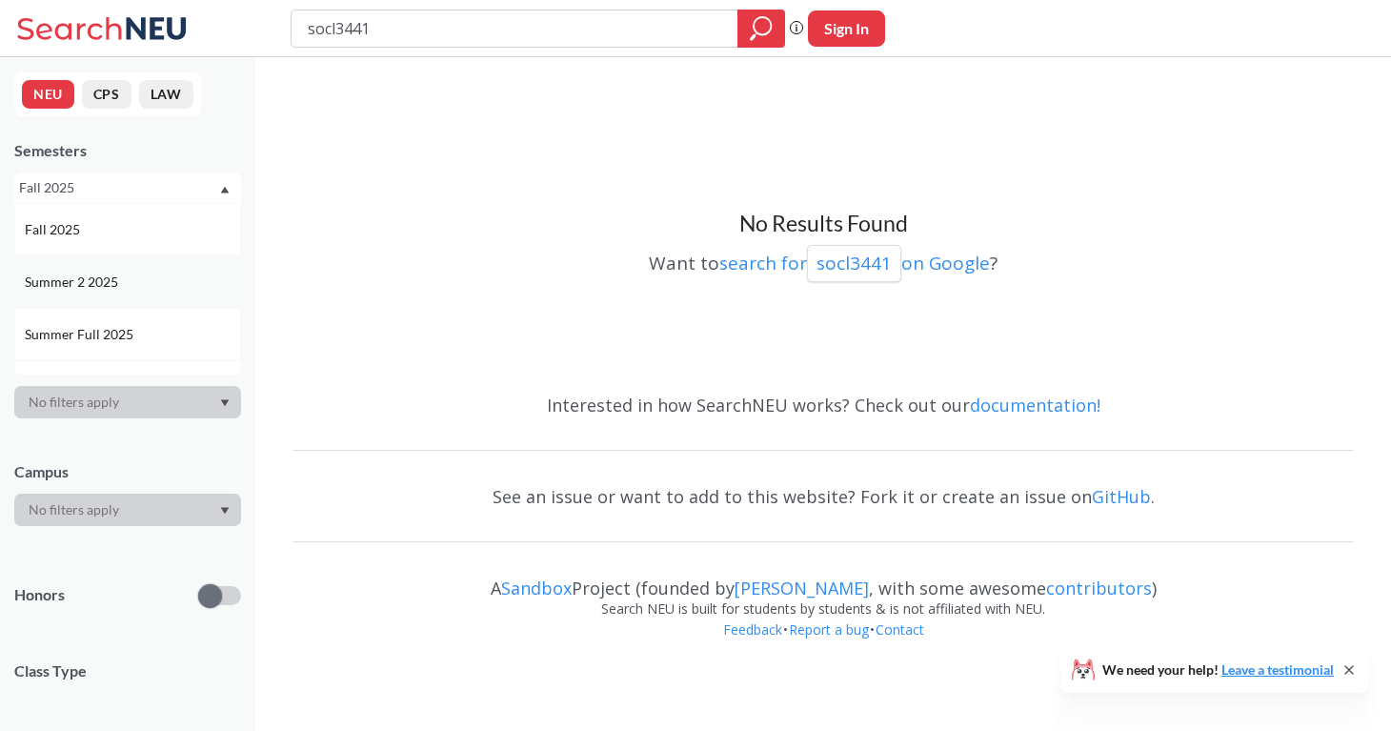
click at [133, 273] on div "Summer 2 2025" at bounding box center [132, 282] width 215 height 21
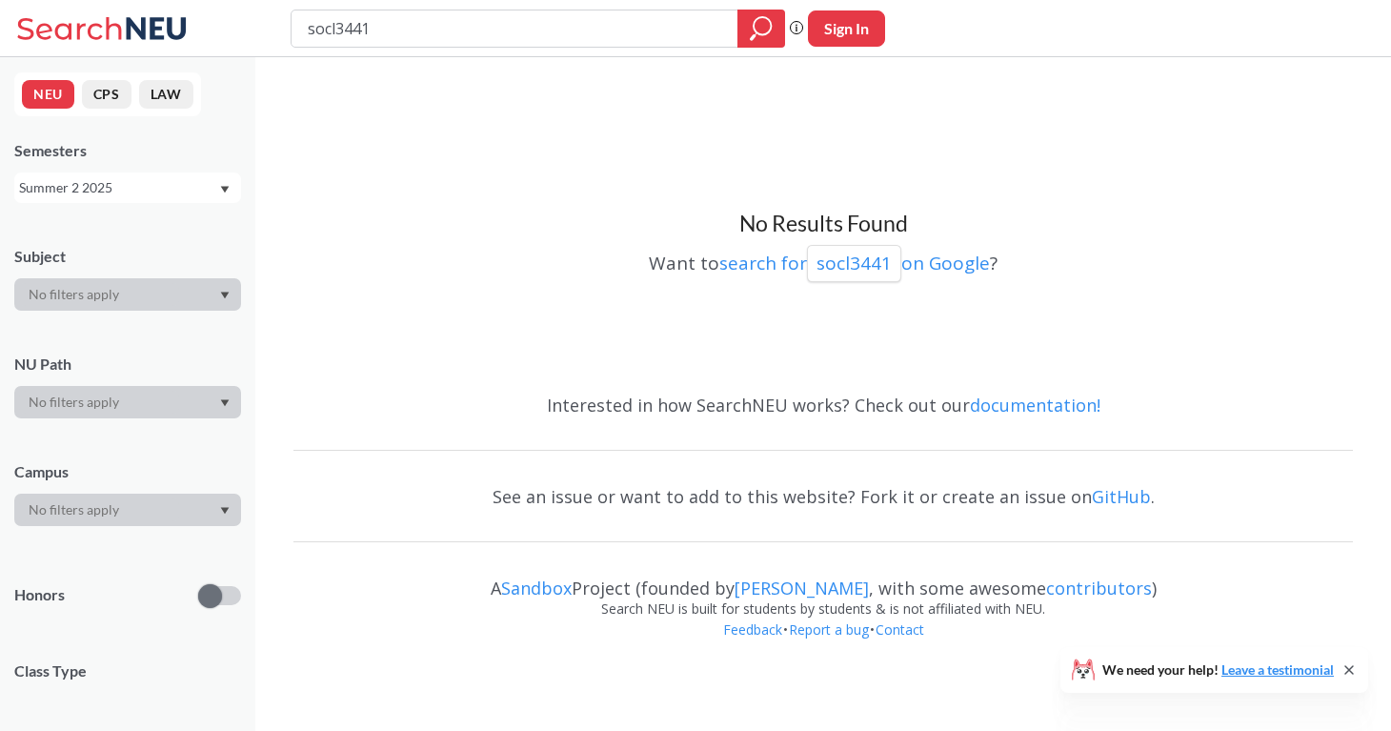
click at [193, 200] on div "Summer 2 2025" at bounding box center [127, 187] width 227 height 30
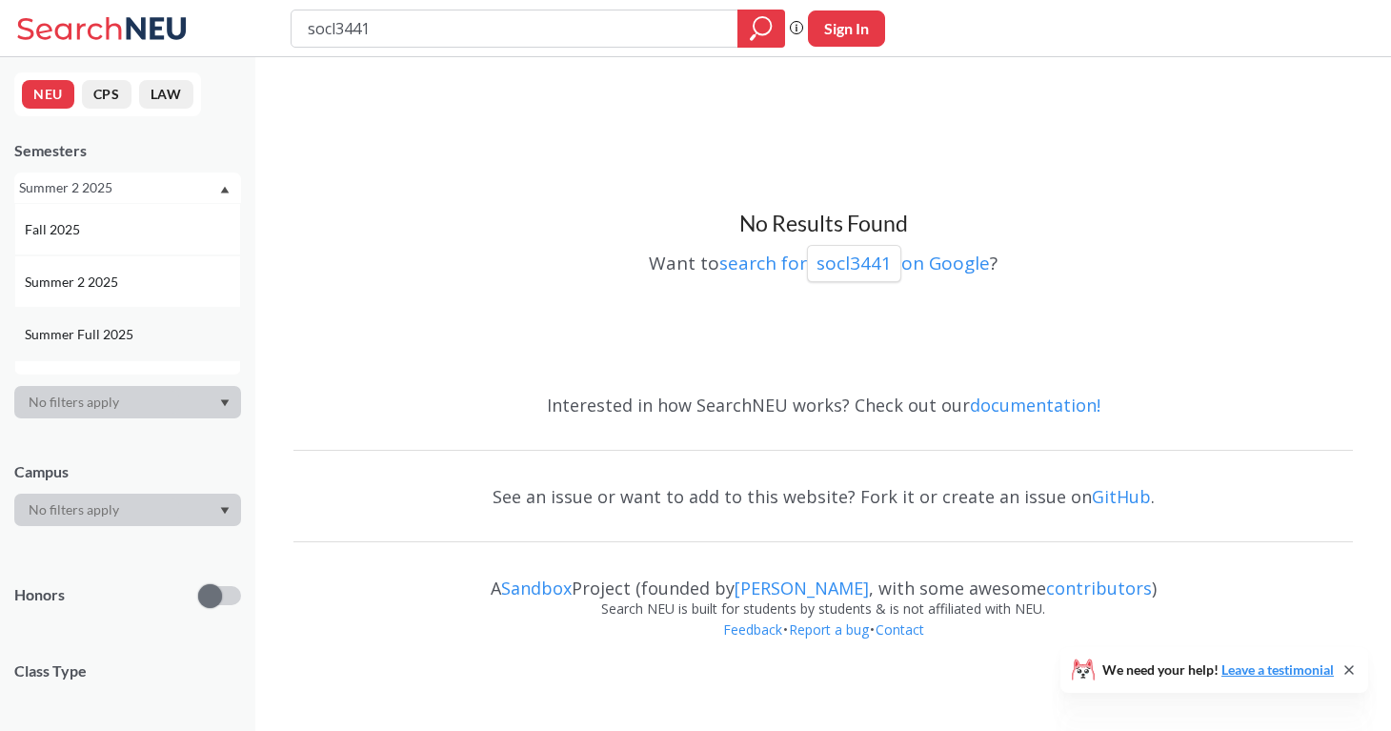
click at [160, 330] on div "Summer Full 2025" at bounding box center [132, 334] width 215 height 21
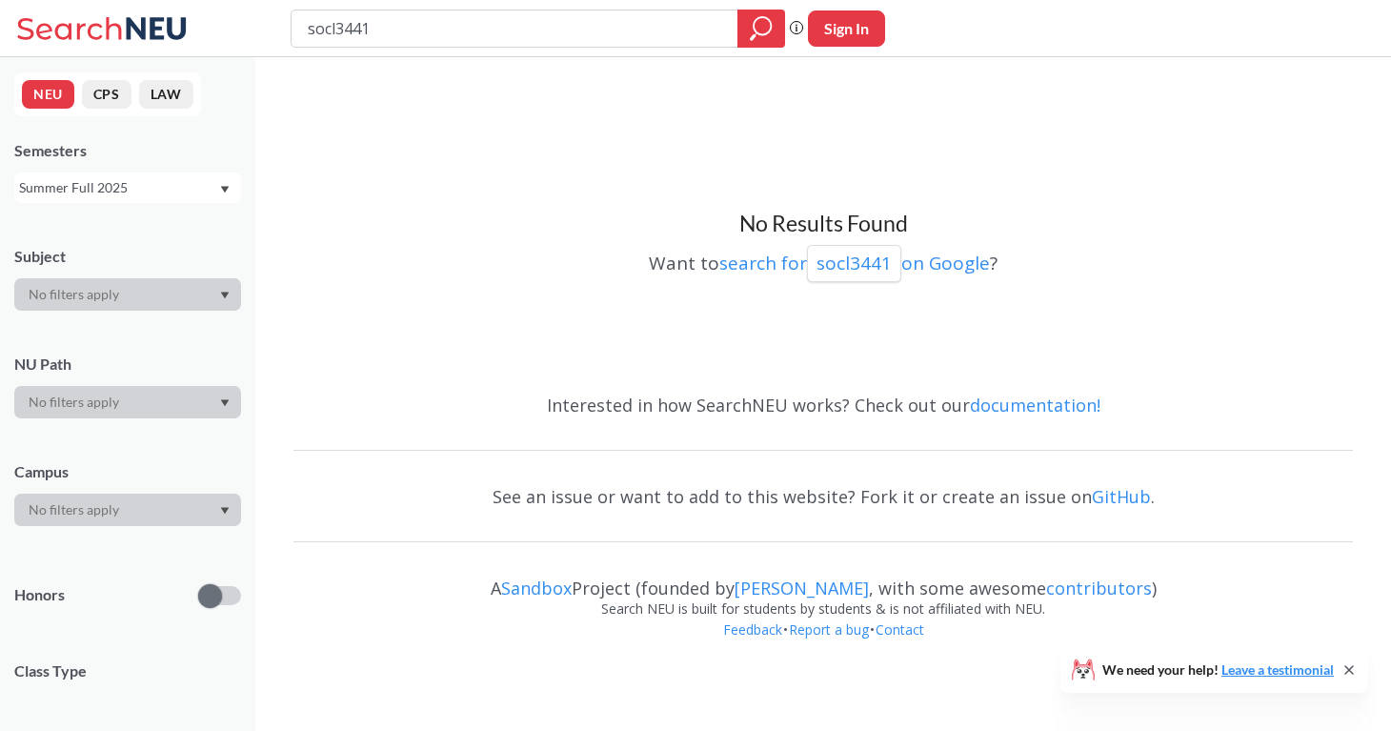
click at [192, 187] on div "Summer Full 2025" at bounding box center [118, 187] width 199 height 21
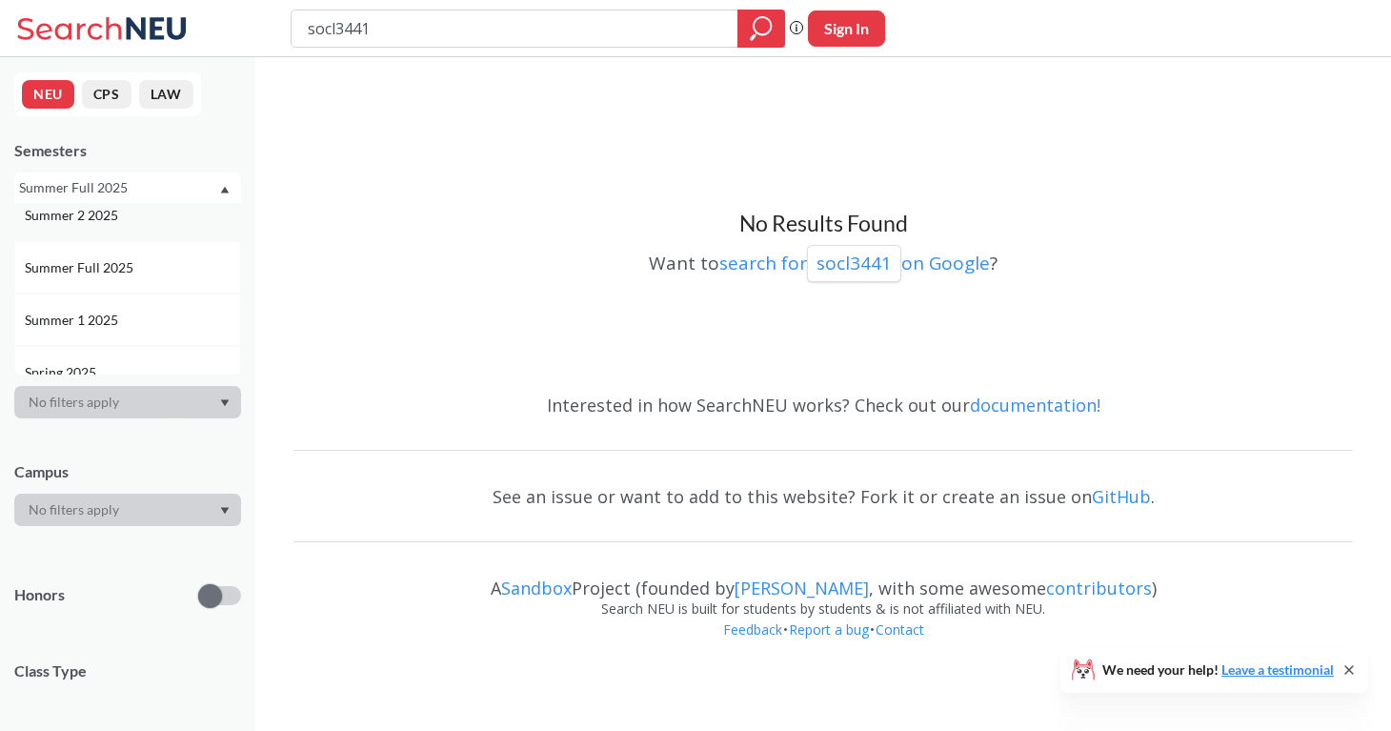
scroll to position [89, 0]
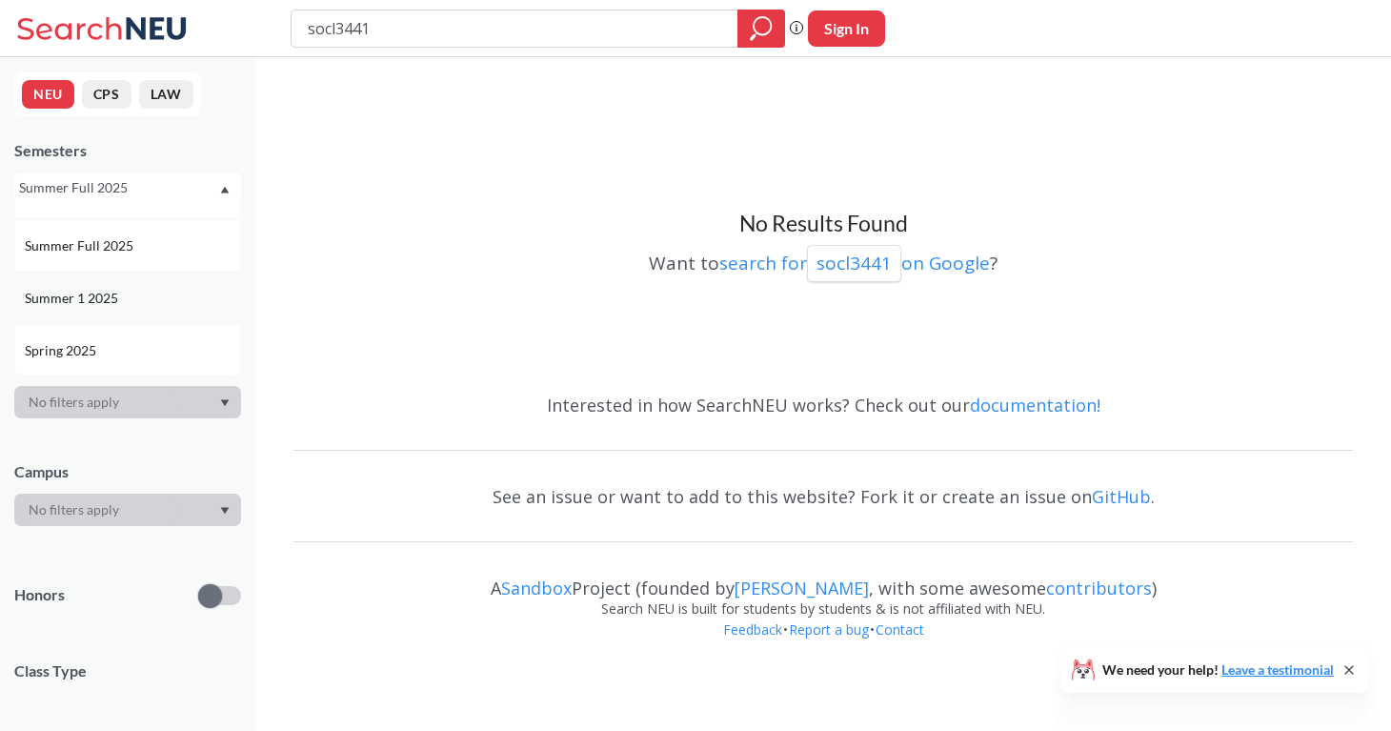
click at [187, 298] on div "Summer 1 2025" at bounding box center [132, 298] width 215 height 21
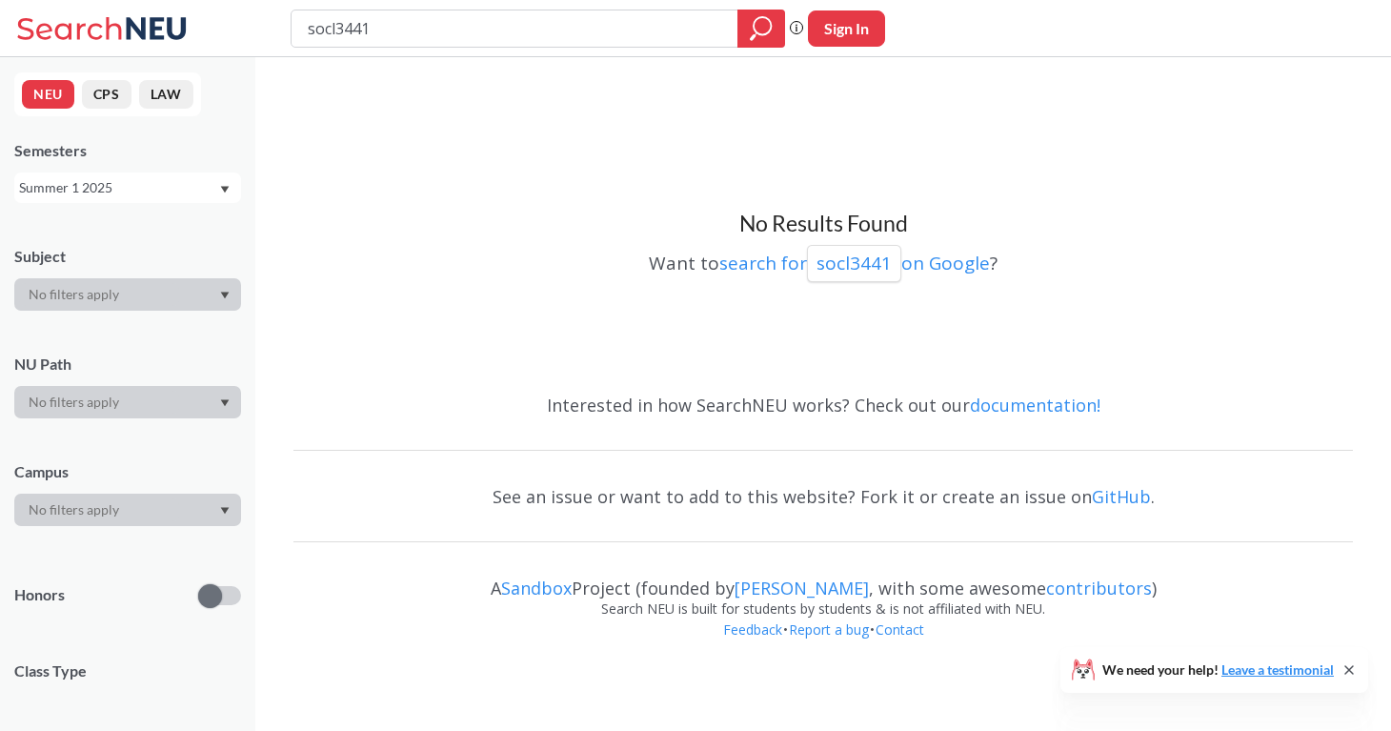
click at [186, 192] on div "Summer 1 2025" at bounding box center [118, 187] width 199 height 21
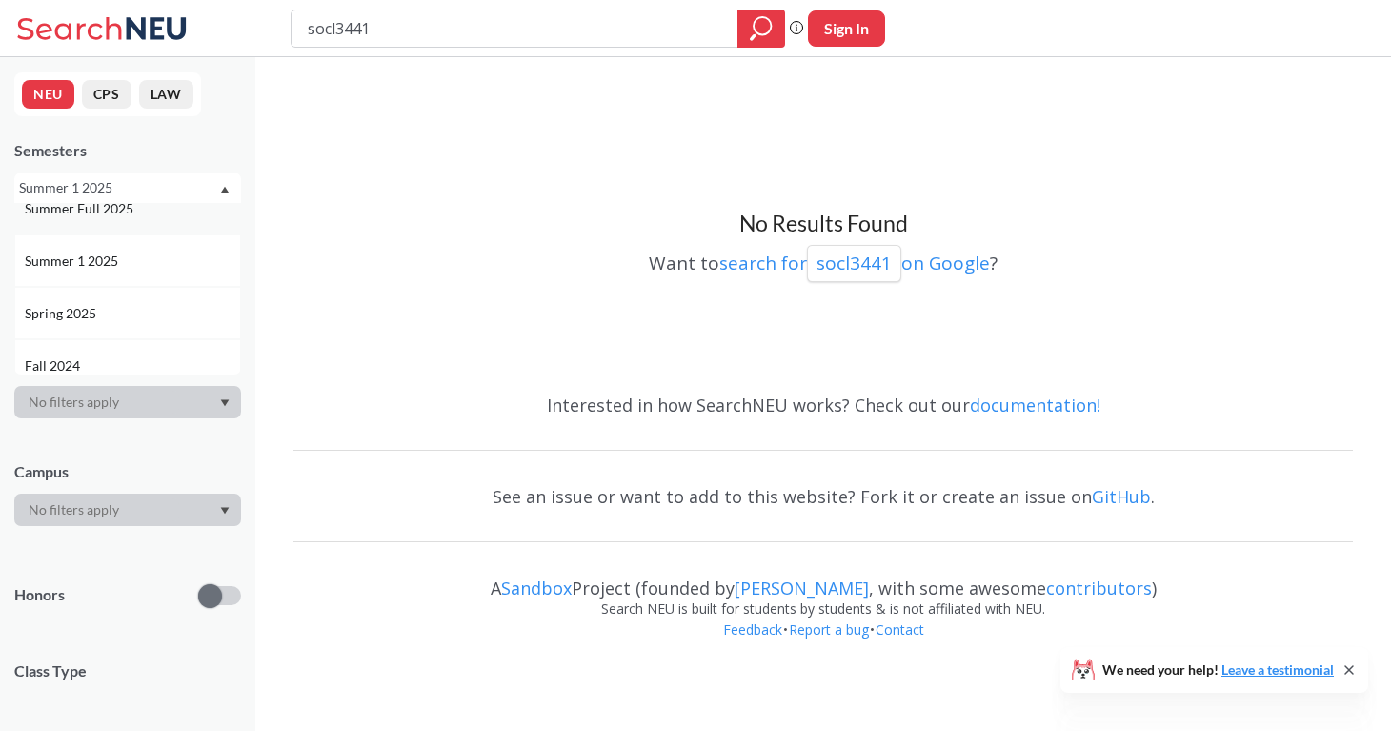
scroll to position [127, 0]
click at [163, 298] on div "Spring 2025" at bounding box center [127, 312] width 227 height 52
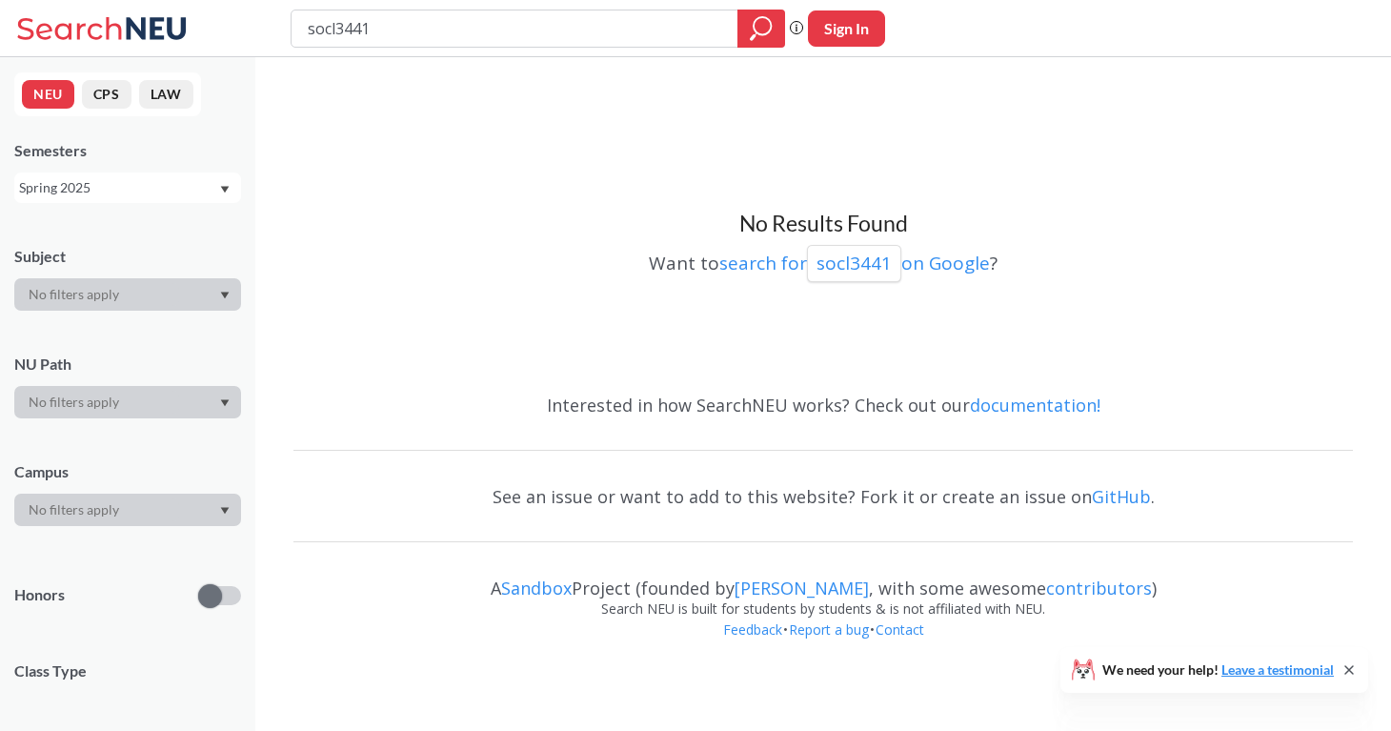
click at [134, 202] on div "Spring 2025" at bounding box center [127, 187] width 227 height 30
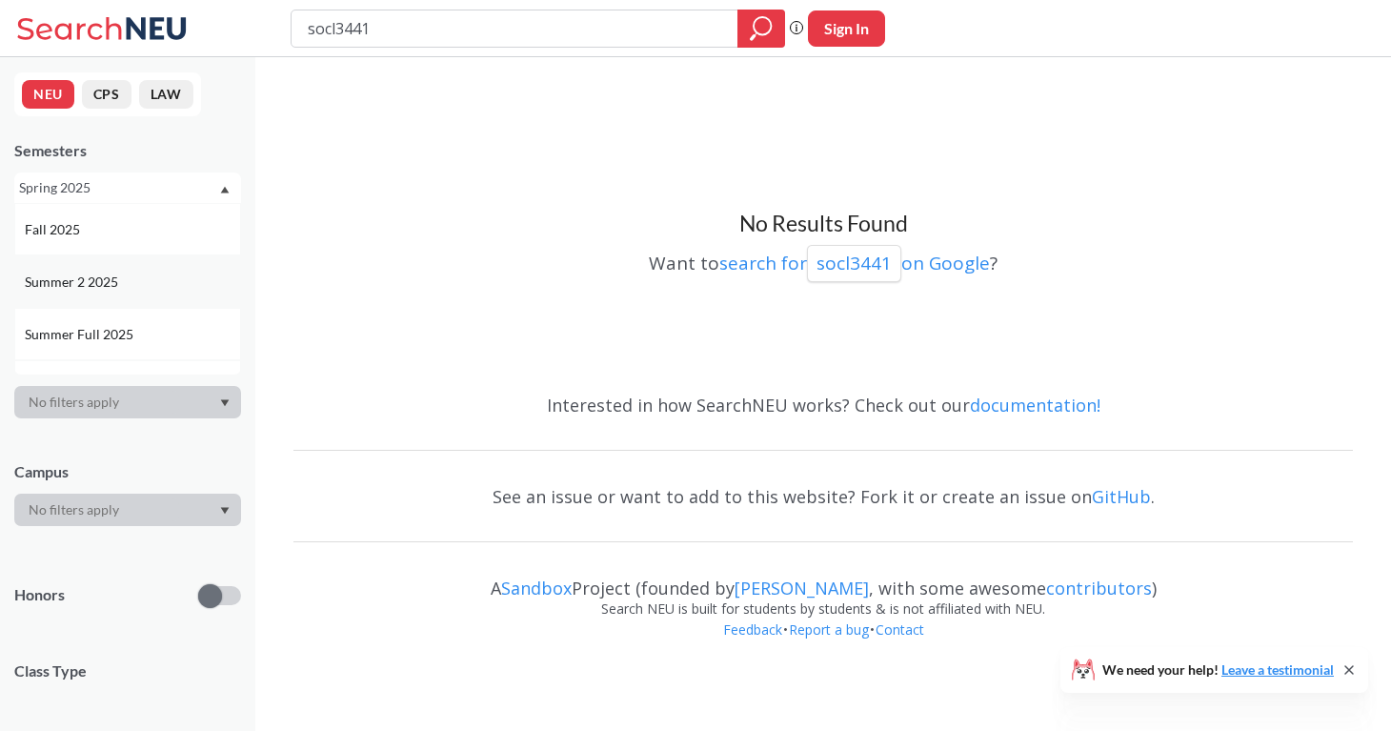
click at [138, 273] on div "Summer 2 2025" at bounding box center [132, 282] width 215 height 21
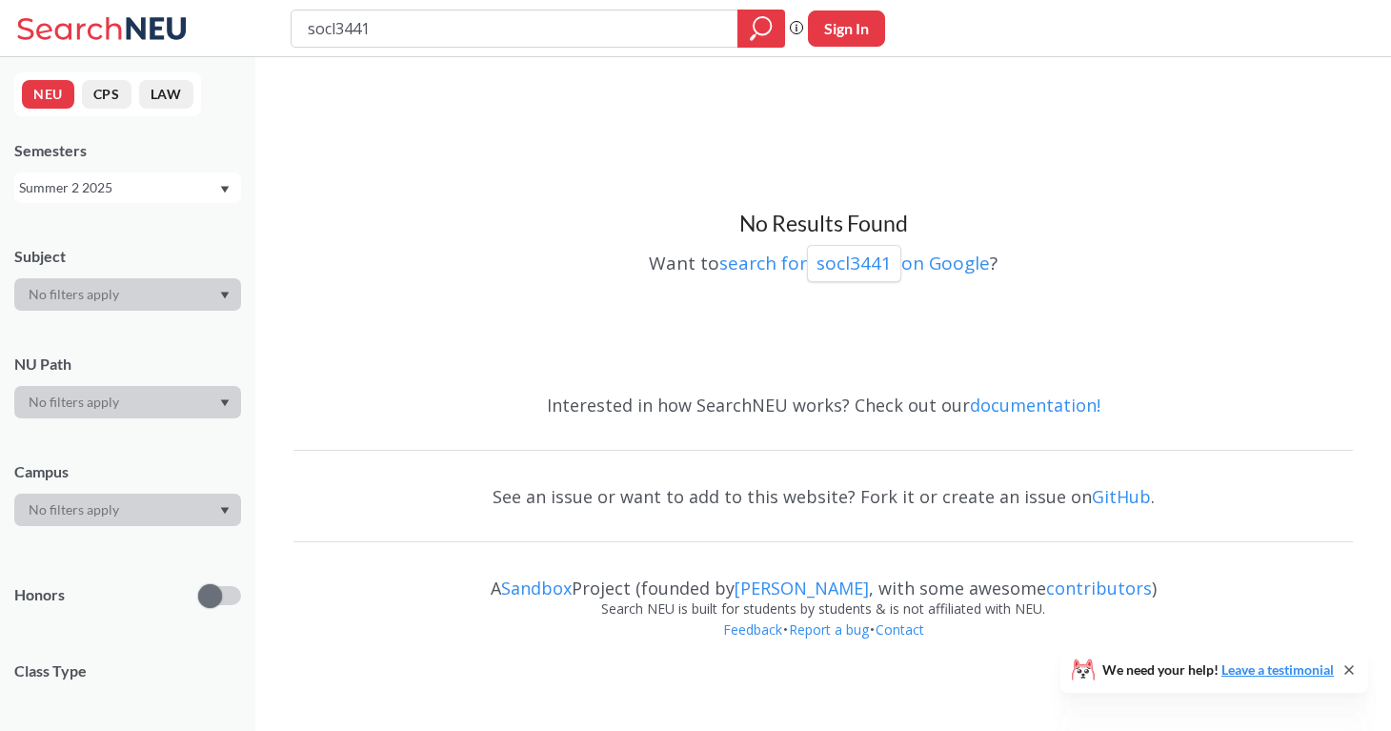
click at [399, 45] on div "socl3441" at bounding box center [538, 29] width 495 height 38
click at [392, 34] on input "socl3441" at bounding box center [515, 28] width 418 height 32
paste input "PHTH 6208"
type input "PHTH 6208"
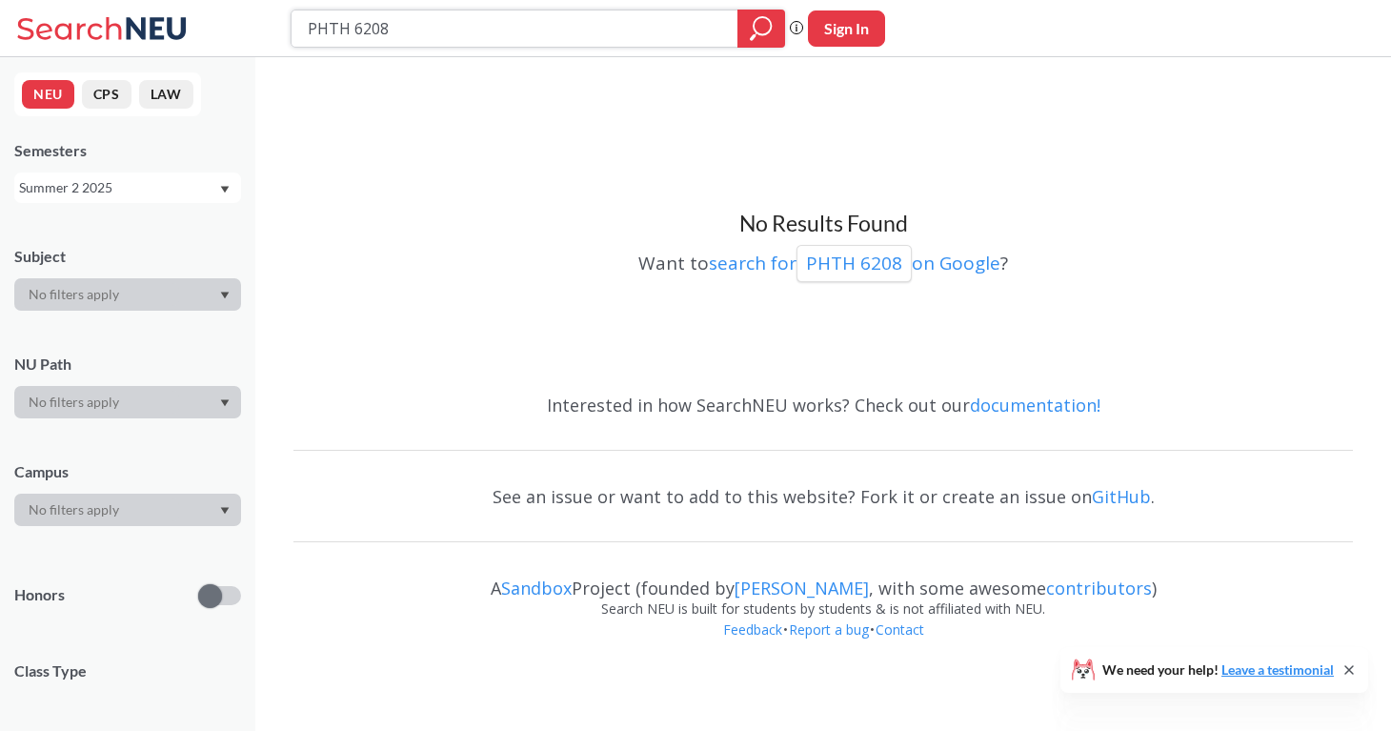
click at [377, 24] on input "PHTH 6208" at bounding box center [515, 28] width 418 height 32
paste input "5226"
type input "PHTH 5226"
click at [429, 28] on input "PHTH 5226" at bounding box center [515, 28] width 418 height 32
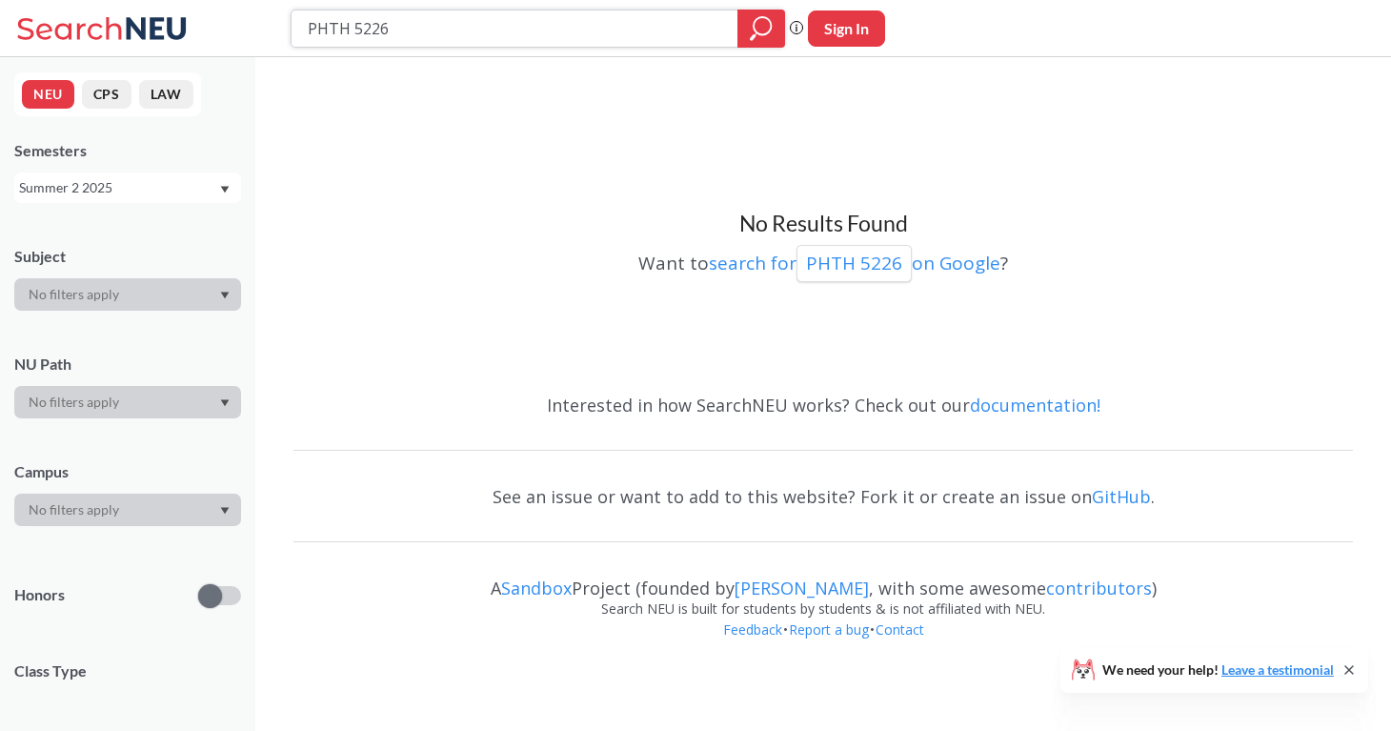
click at [429, 28] on input "PHTH 5226" at bounding box center [515, 28] width 418 height 32
type input "socl"
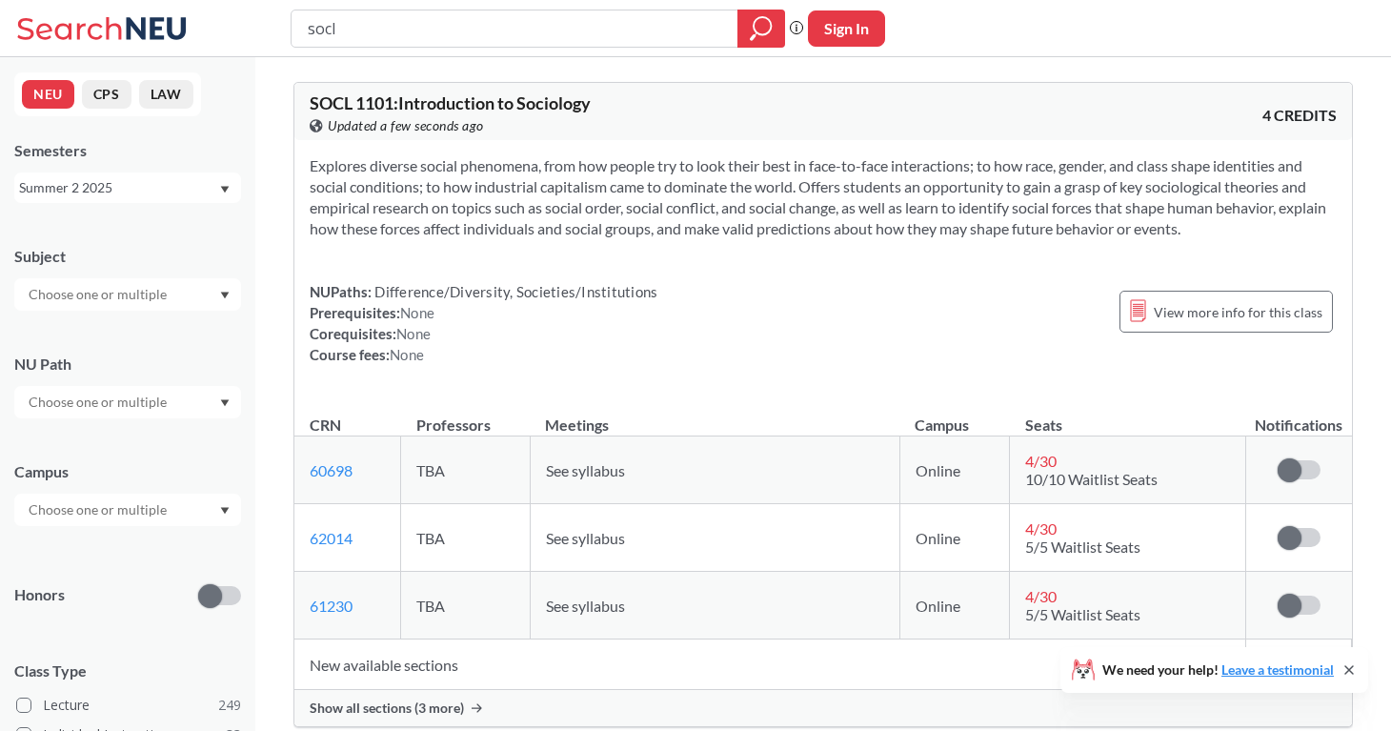
click at [184, 173] on div "Summer 2 2025" at bounding box center [127, 187] width 227 height 30
click at [177, 228] on div "Fall 2025" at bounding box center [132, 229] width 215 height 21
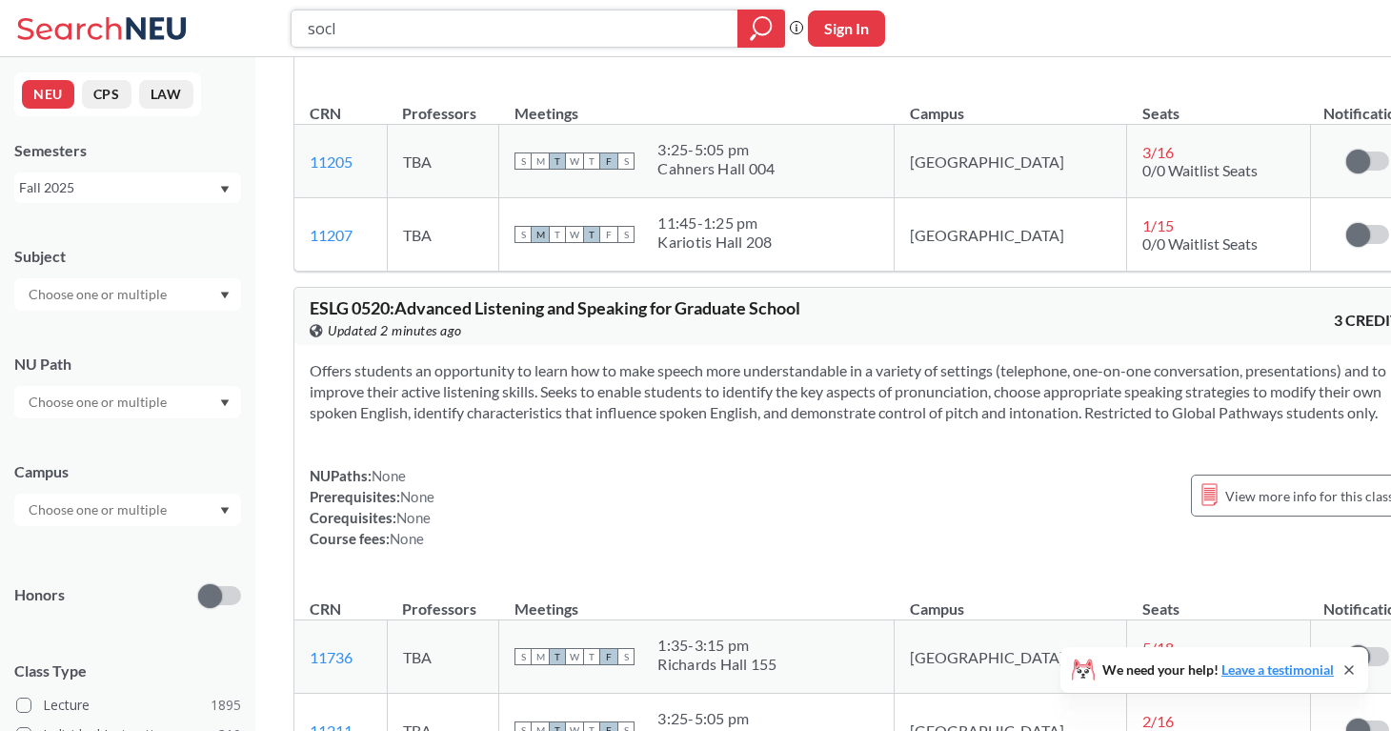
scroll to position [16387, 0]
click at [491, 24] on input "socl" at bounding box center [515, 28] width 418 height 32
type input "anth"
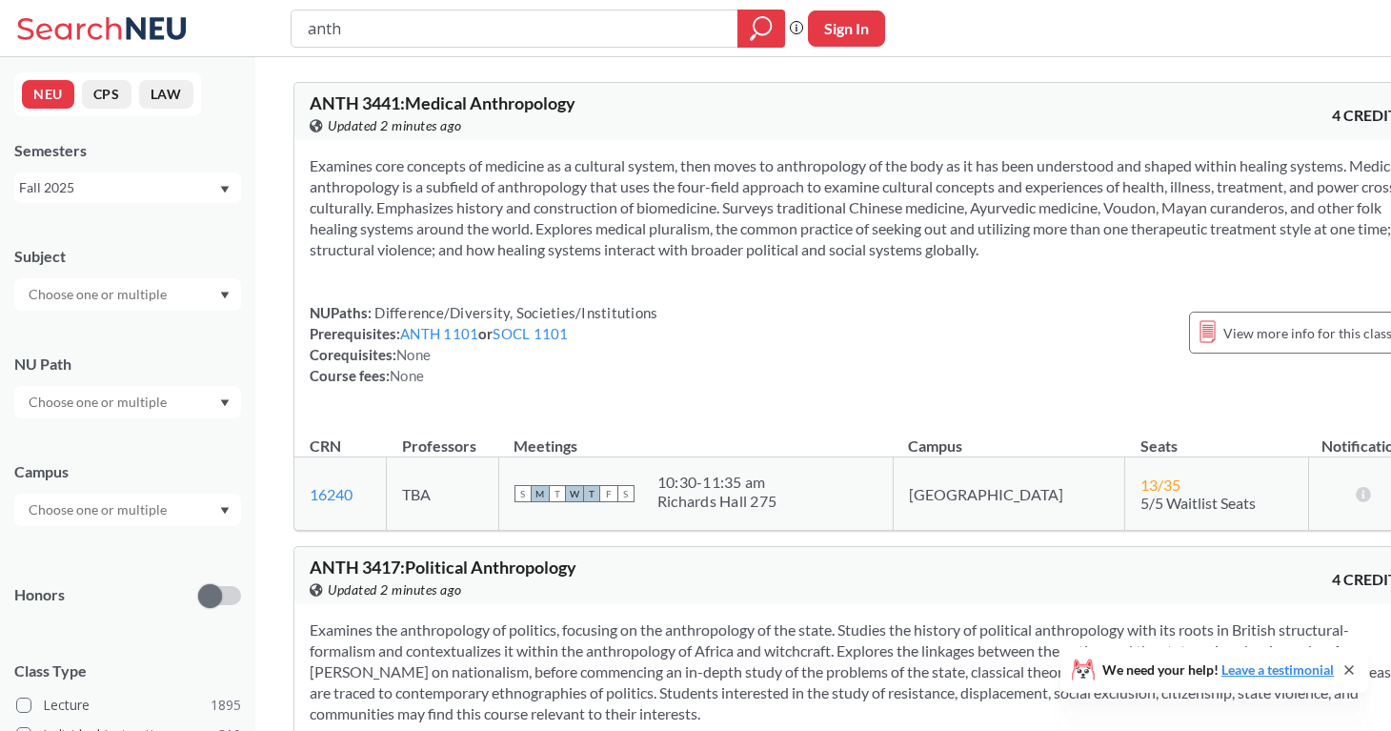
click at [219, 184] on div "Fall 2025" at bounding box center [127, 187] width 227 height 30
click at [195, 275] on div "Summer 2 2025" at bounding box center [132, 282] width 215 height 21
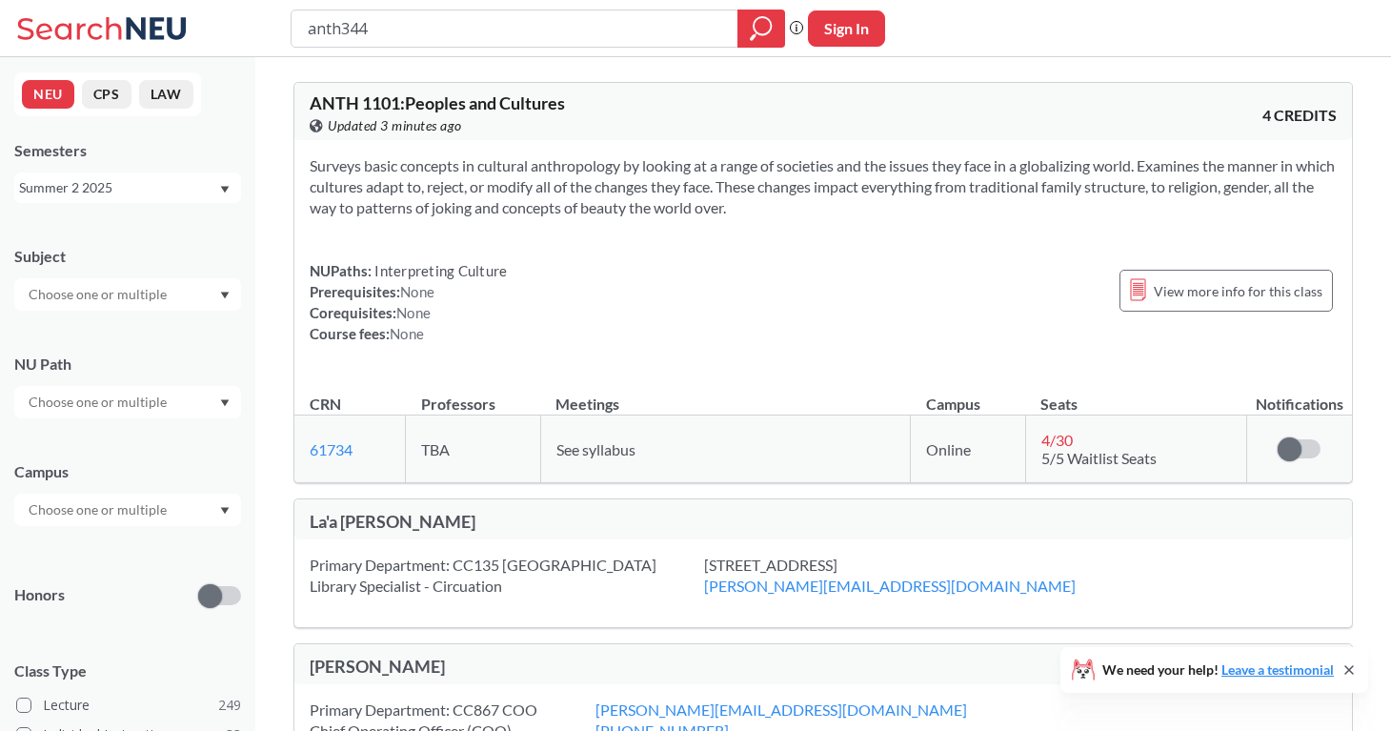
type input "anth3441"
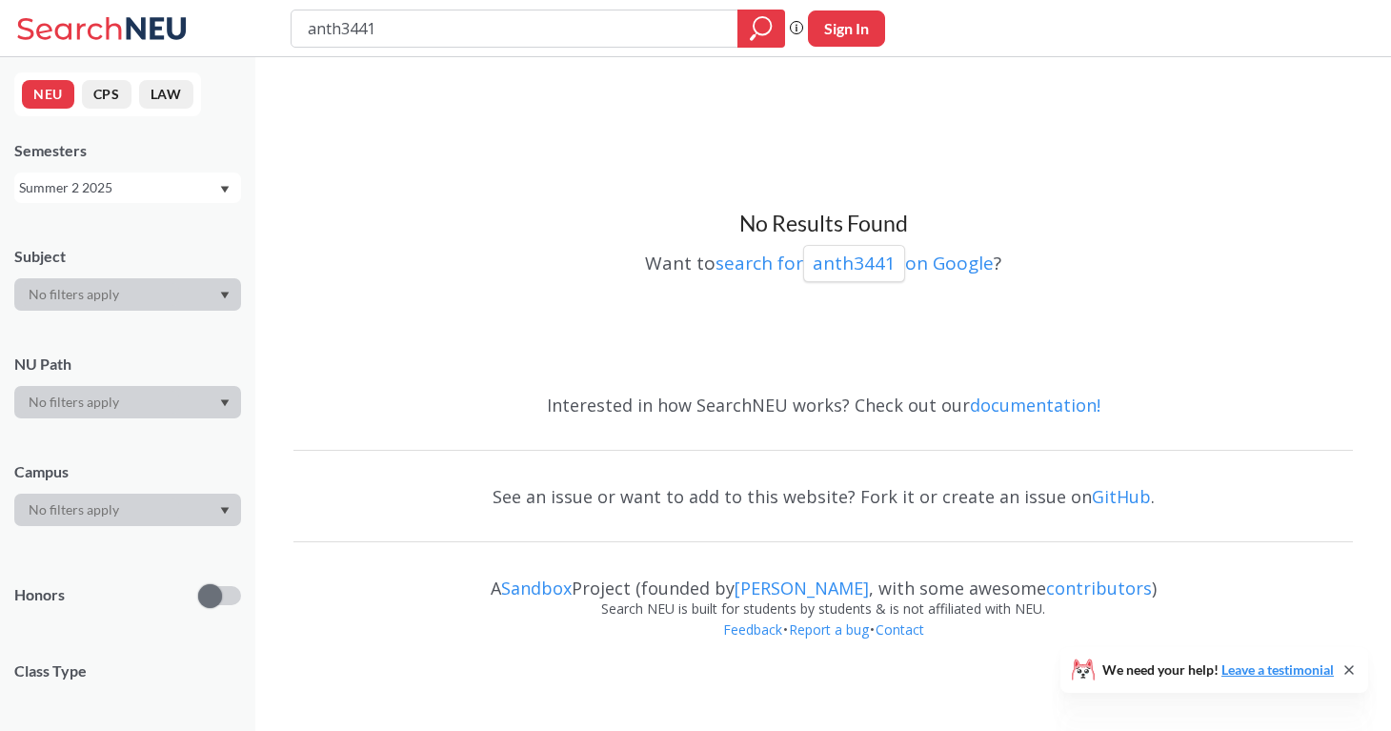
click at [172, 194] on div "Summer 2 2025" at bounding box center [118, 187] width 199 height 21
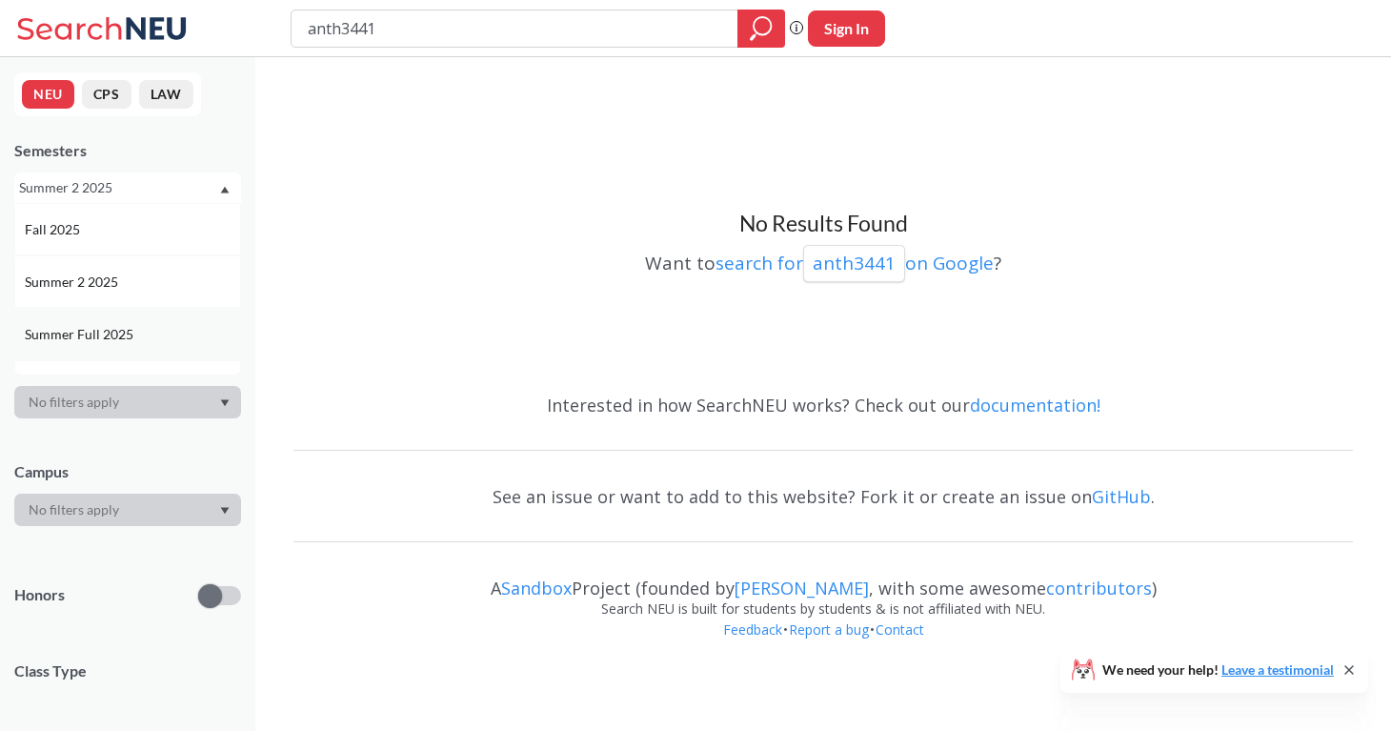
scroll to position [48, 0]
click at [171, 333] on div "Summer 1 2025" at bounding box center [132, 339] width 215 height 21
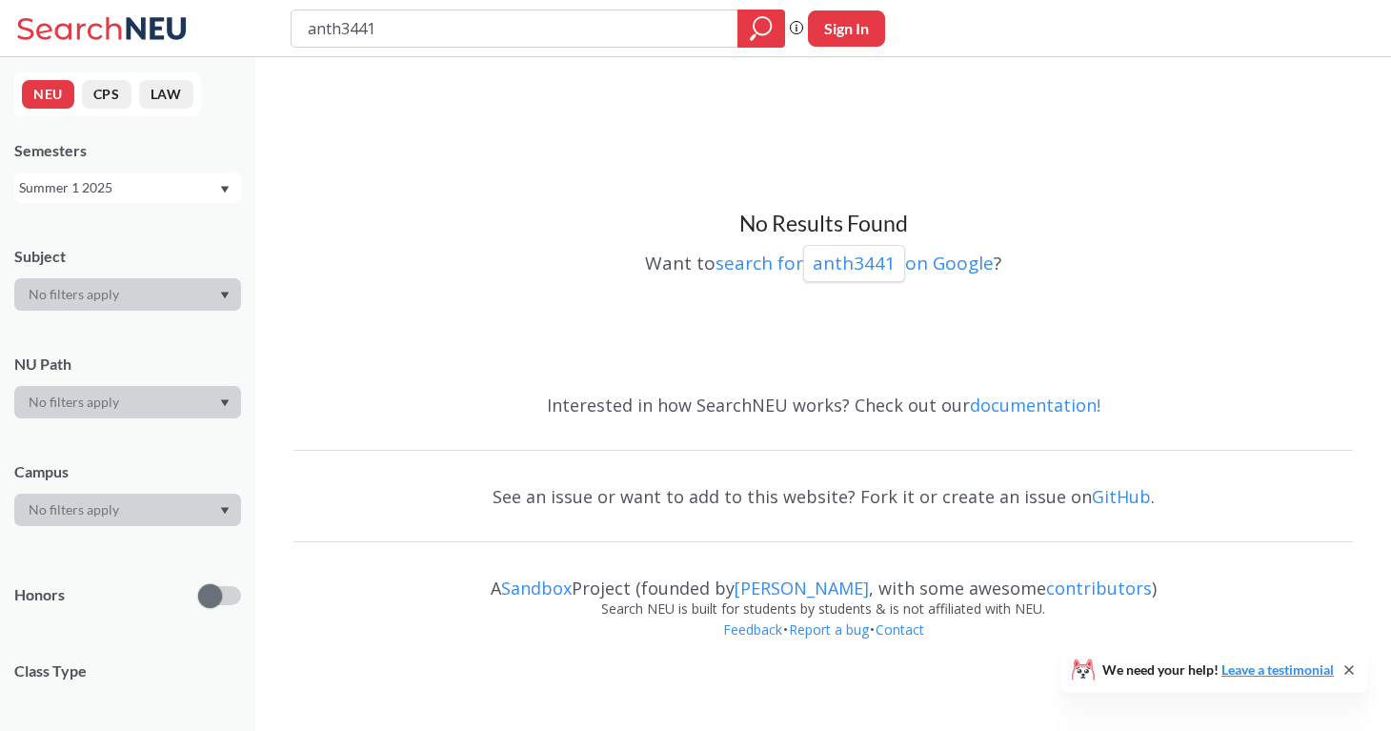
click at [197, 184] on div "Summer 1 2025" at bounding box center [118, 187] width 199 height 21
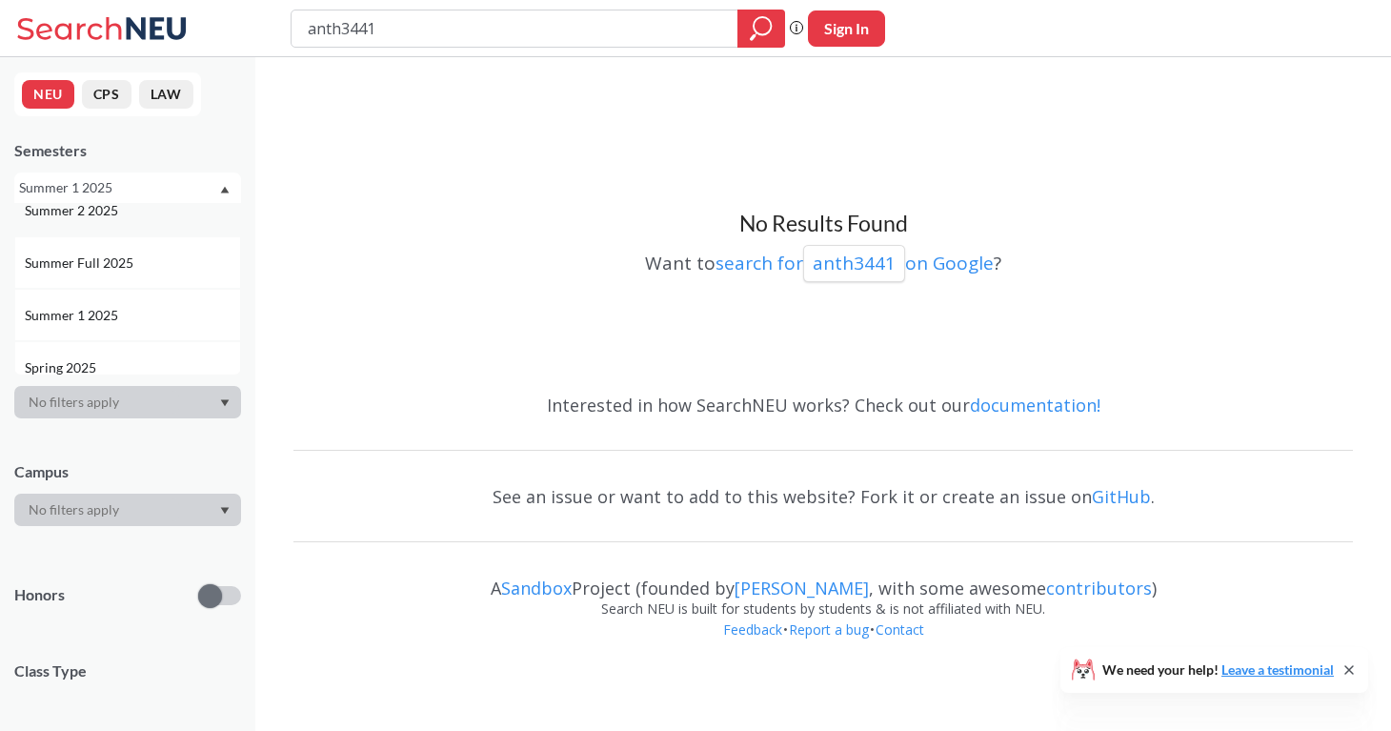
scroll to position [79, 0]
click at [192, 353] on div "Spring 2025" at bounding box center [132, 360] width 215 height 21
